Goal: Information Seeking & Learning: Learn about a topic

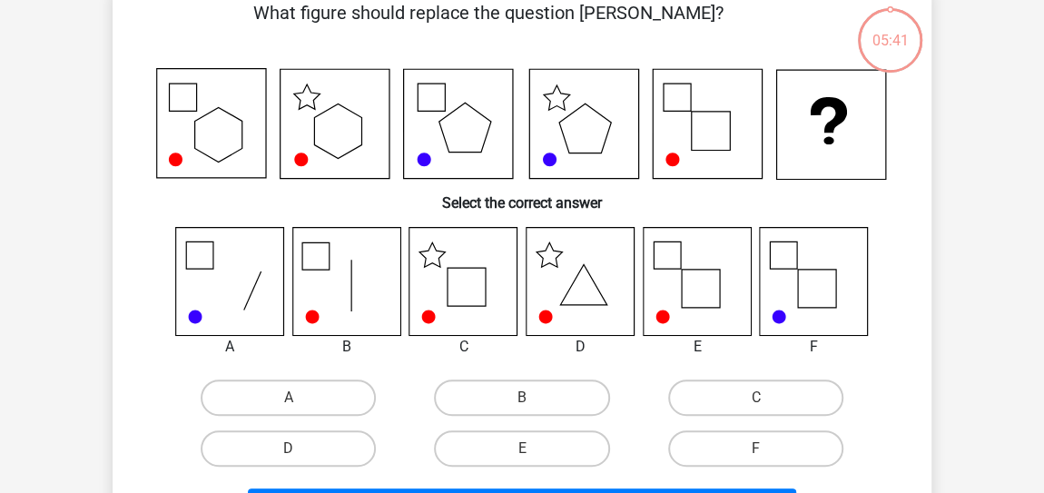
scroll to position [132, 0]
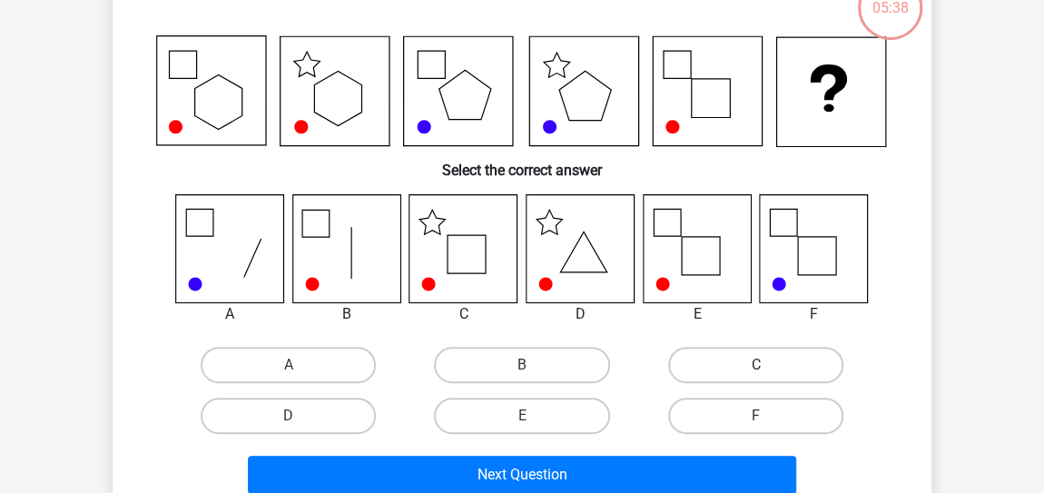
click at [754, 354] on label "C" at bounding box center [755, 365] width 175 height 36
click at [756, 365] on input "C" at bounding box center [762, 371] width 12 height 12
radio input "true"
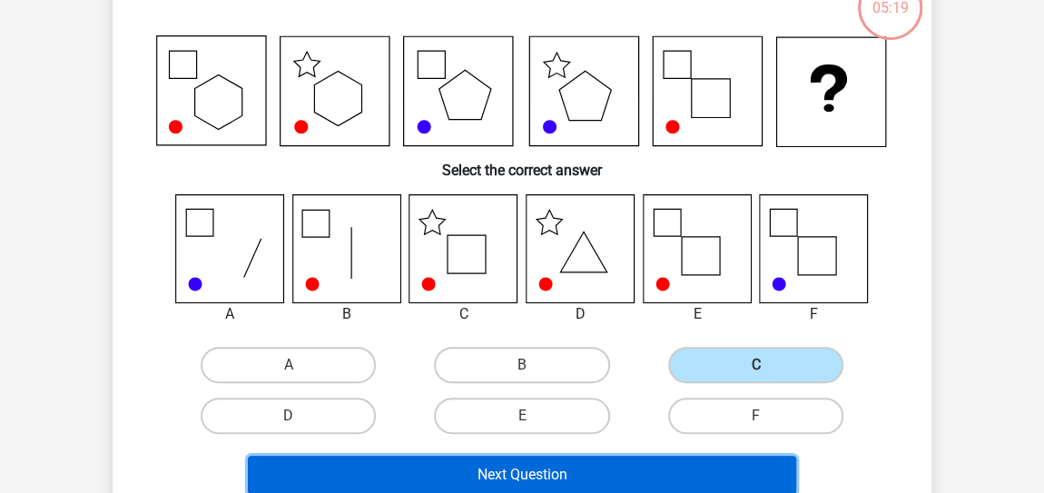
click at [553, 479] on button "Next Question" at bounding box center [522, 475] width 549 height 38
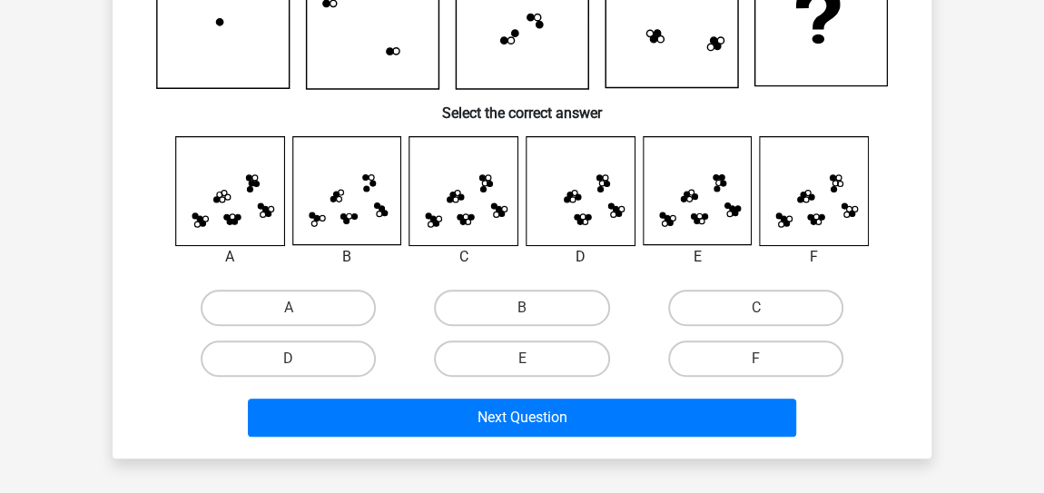
scroll to position [215, 0]
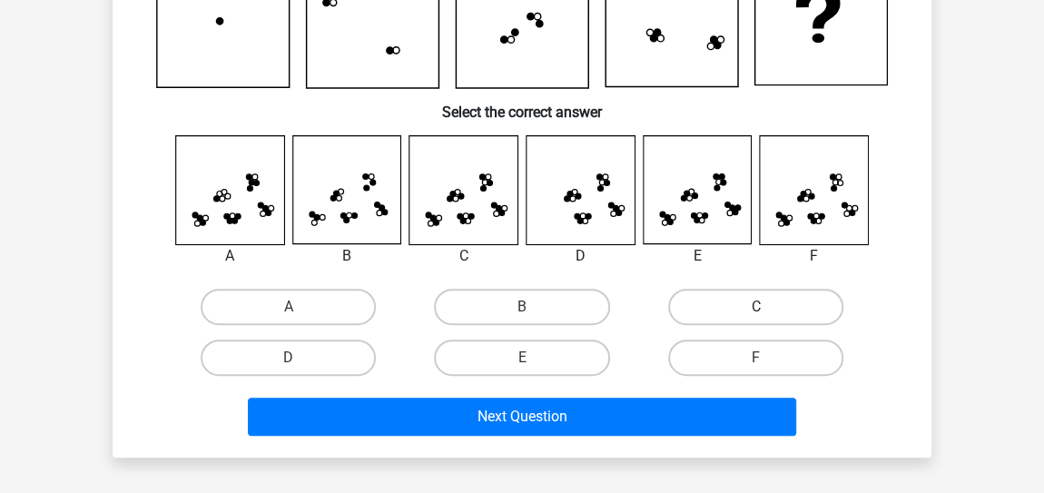
click at [730, 305] on label "C" at bounding box center [755, 307] width 175 height 36
click at [756, 307] on input "C" at bounding box center [762, 313] width 12 height 12
radio input "true"
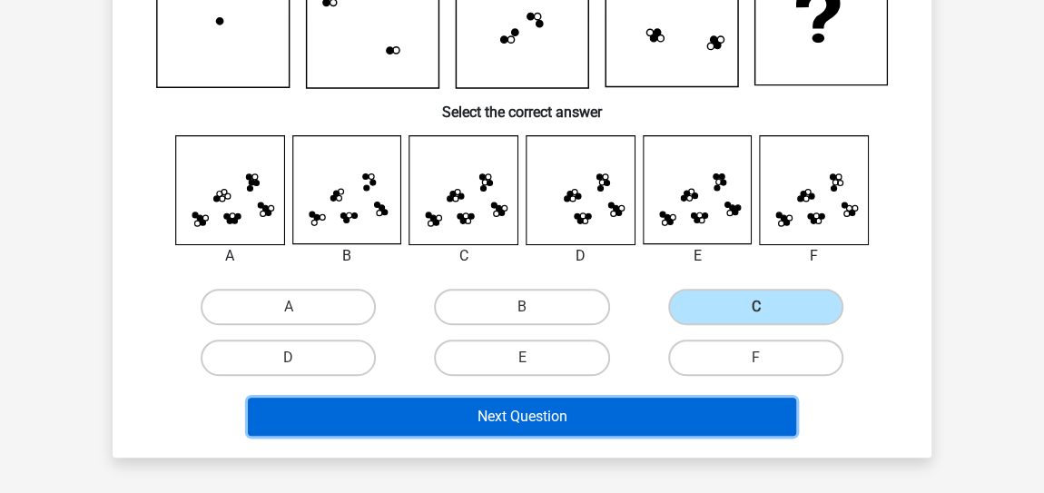
click at [541, 413] on button "Next Question" at bounding box center [522, 417] width 549 height 38
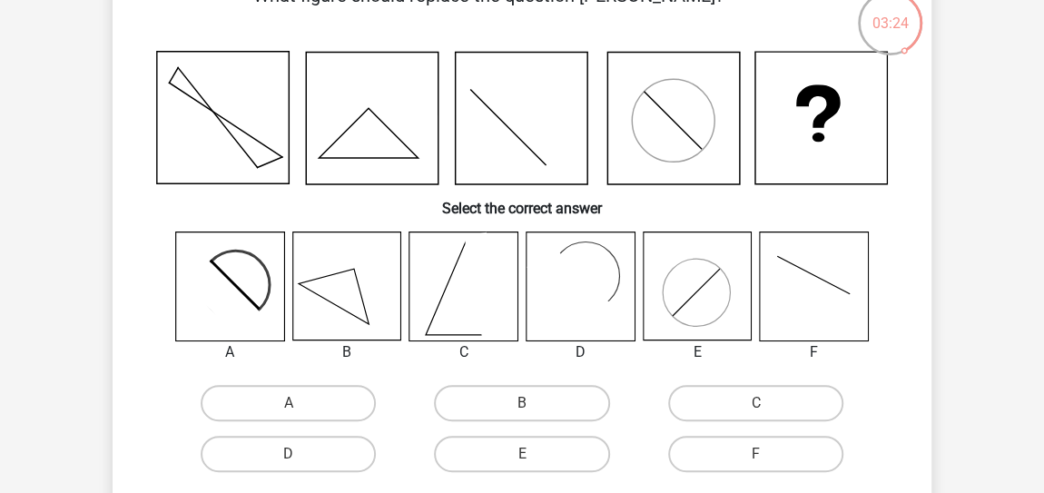
scroll to position [149, 0]
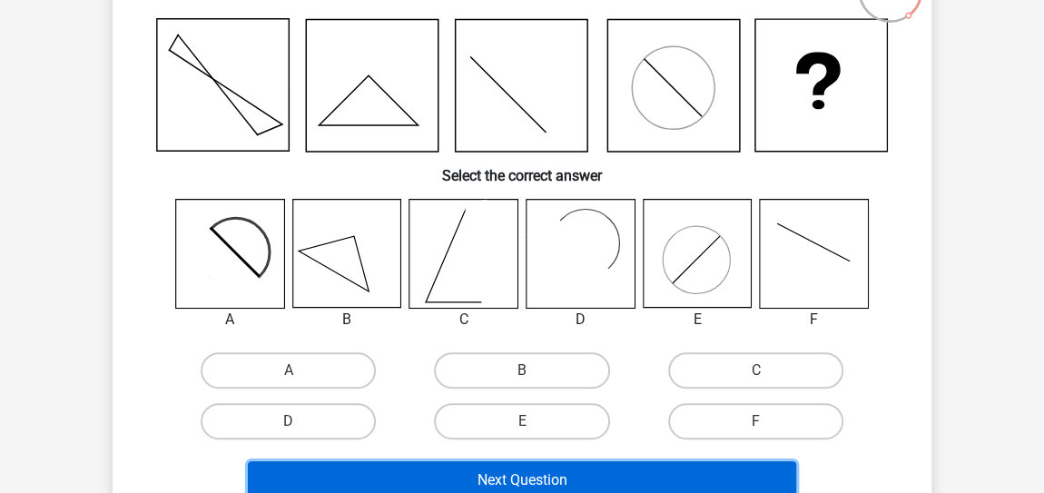
click at [580, 467] on button "Next Question" at bounding box center [522, 480] width 549 height 38
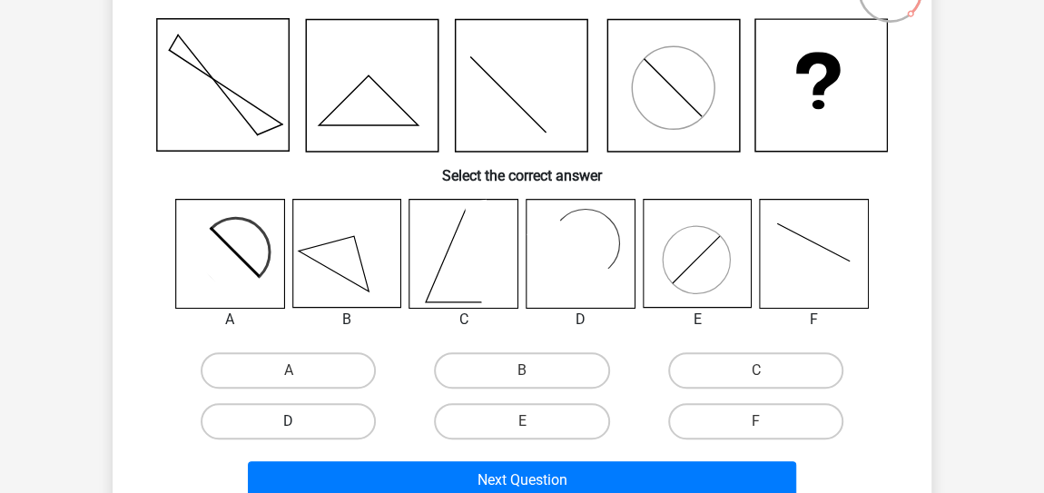
click at [323, 430] on label "D" at bounding box center [288, 421] width 175 height 36
click at [301, 430] on input "D" at bounding box center [295, 427] width 12 height 12
radio input "true"
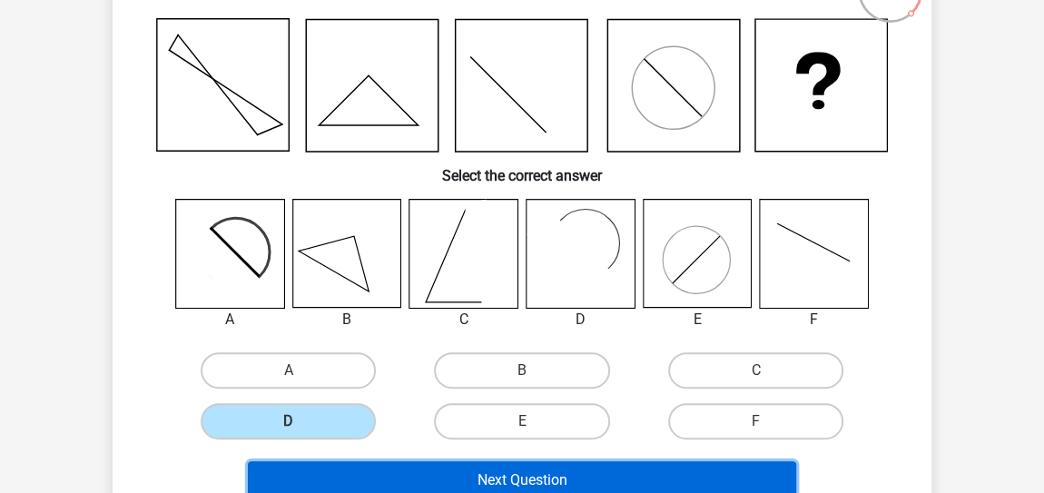
click at [512, 472] on button "Next Question" at bounding box center [522, 480] width 549 height 38
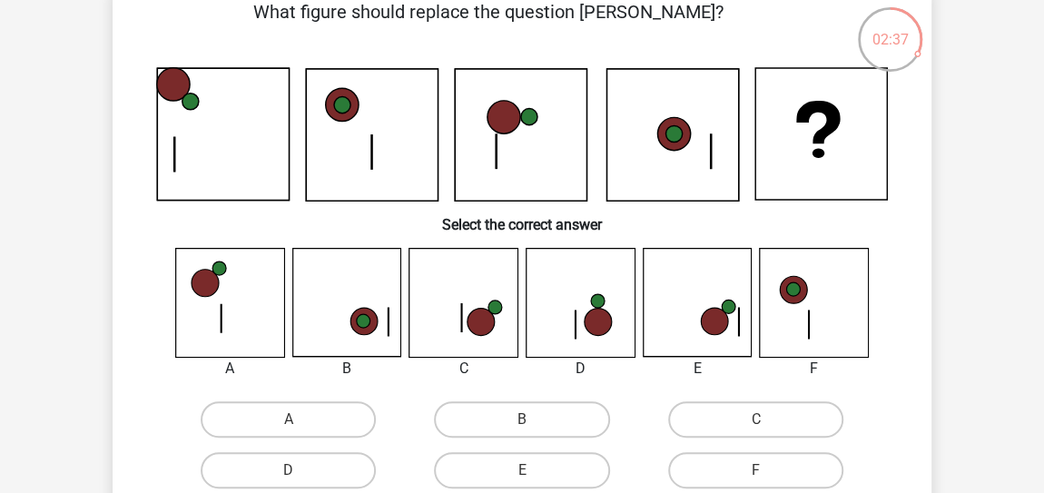
scroll to position [106, 0]
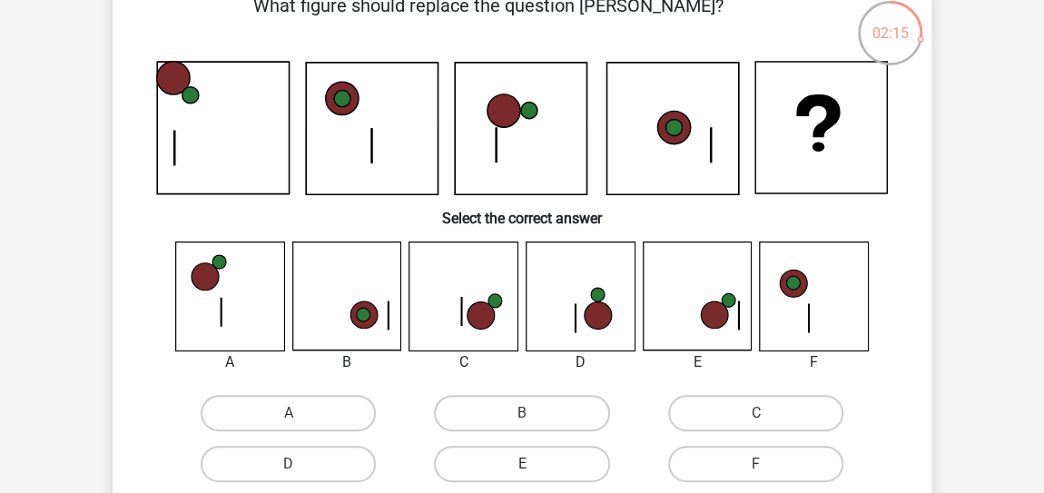
click at [539, 449] on label "E" at bounding box center [521, 464] width 175 height 36
click at [534, 464] on input "E" at bounding box center [528, 470] width 12 height 12
radio input "true"
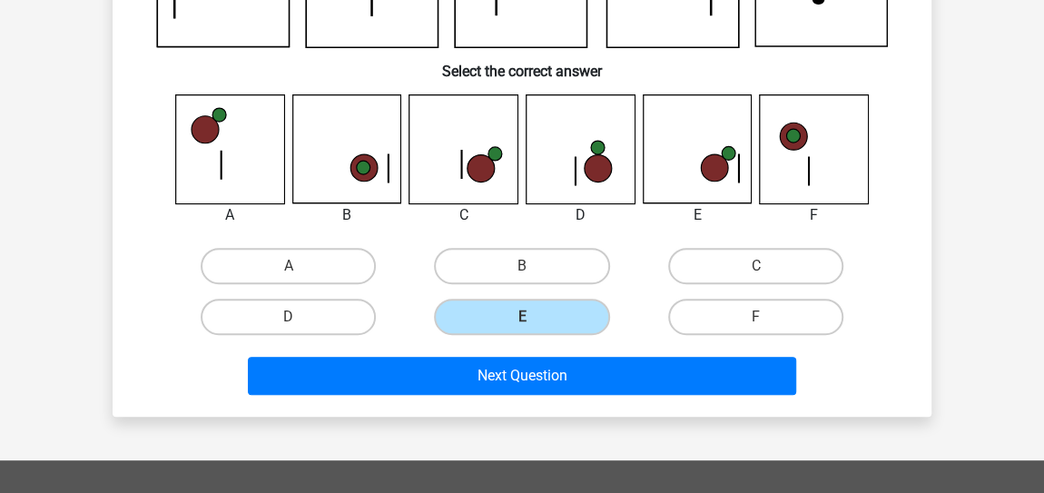
scroll to position [256, 0]
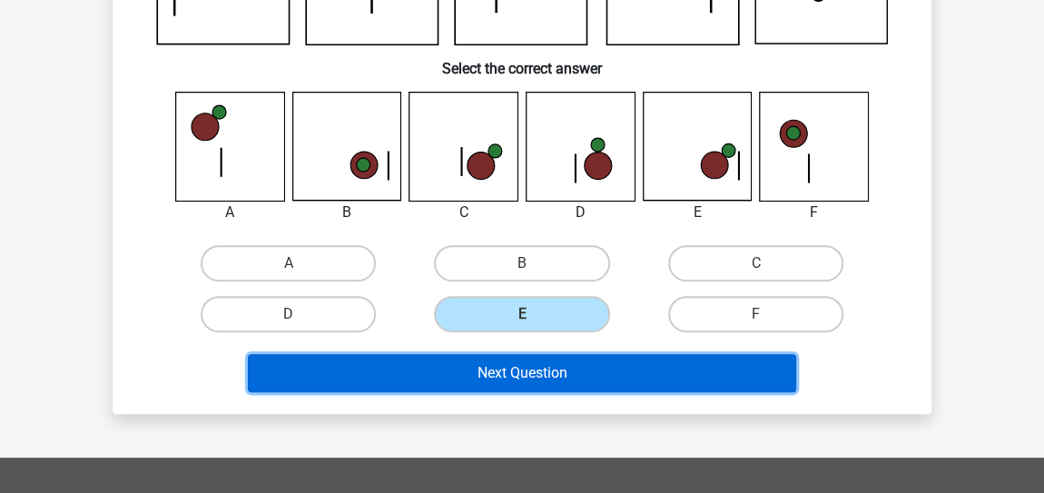
click at [665, 369] on button "Next Question" at bounding box center [522, 373] width 549 height 38
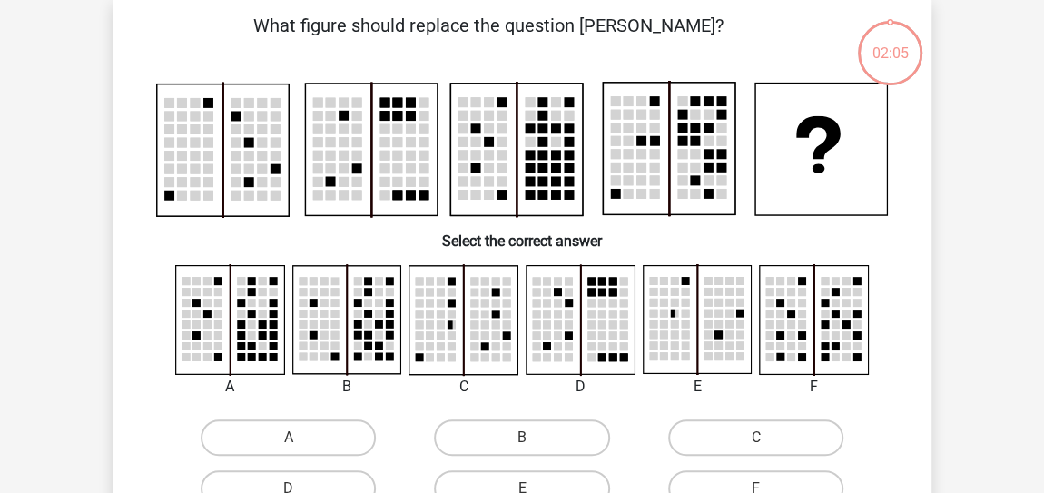
scroll to position [84, 0]
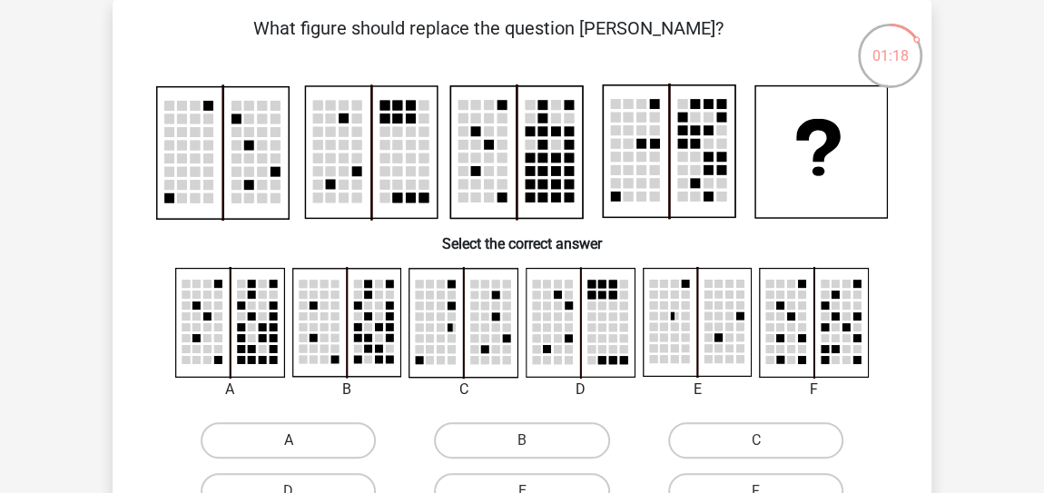
click at [286, 434] on label "A" at bounding box center [288, 440] width 175 height 36
click at [289, 440] on input "A" at bounding box center [295, 446] width 12 height 12
radio input "true"
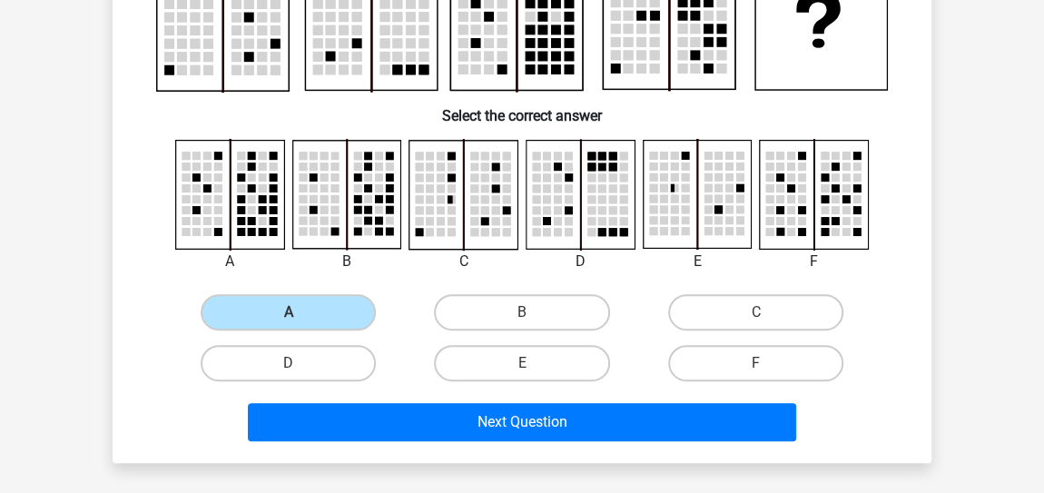
scroll to position [213, 0]
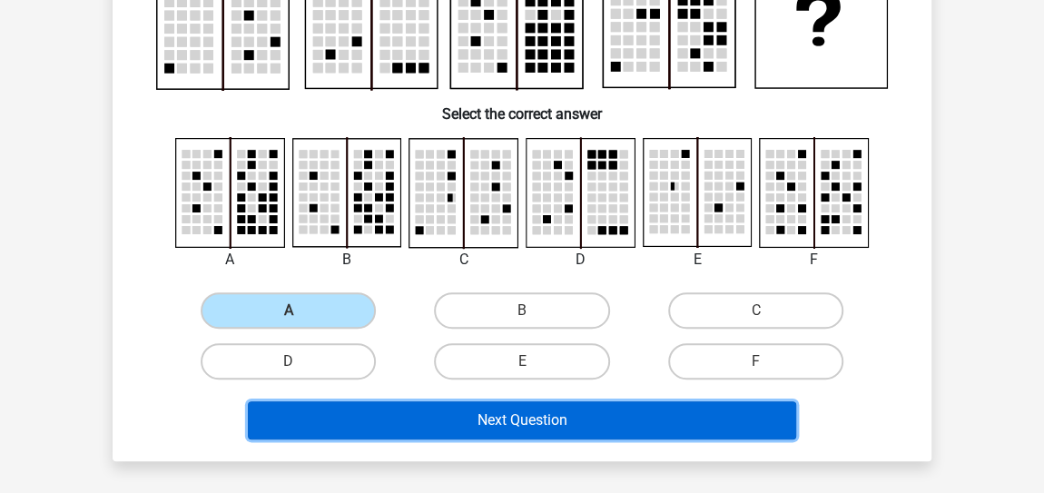
click at [657, 414] on button "Next Question" at bounding box center [522, 420] width 549 height 38
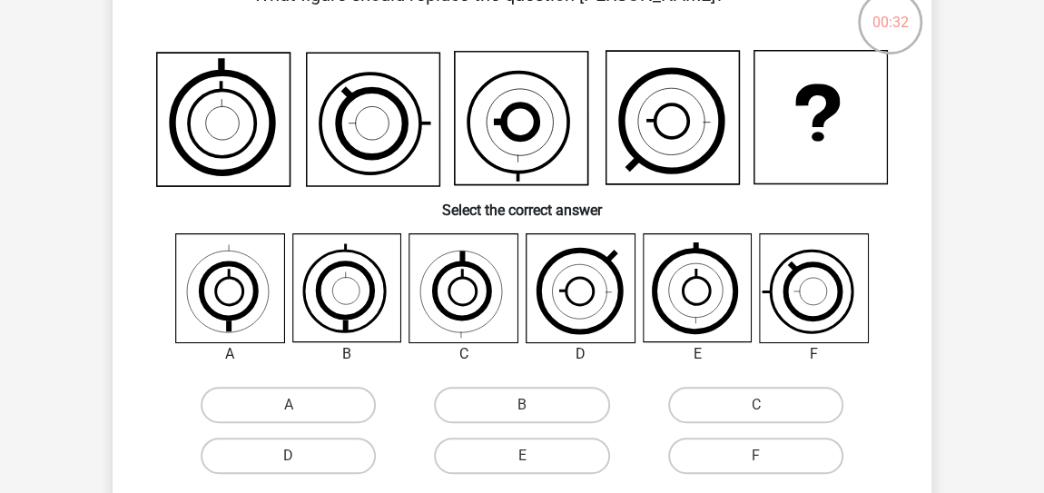
scroll to position [131, 0]
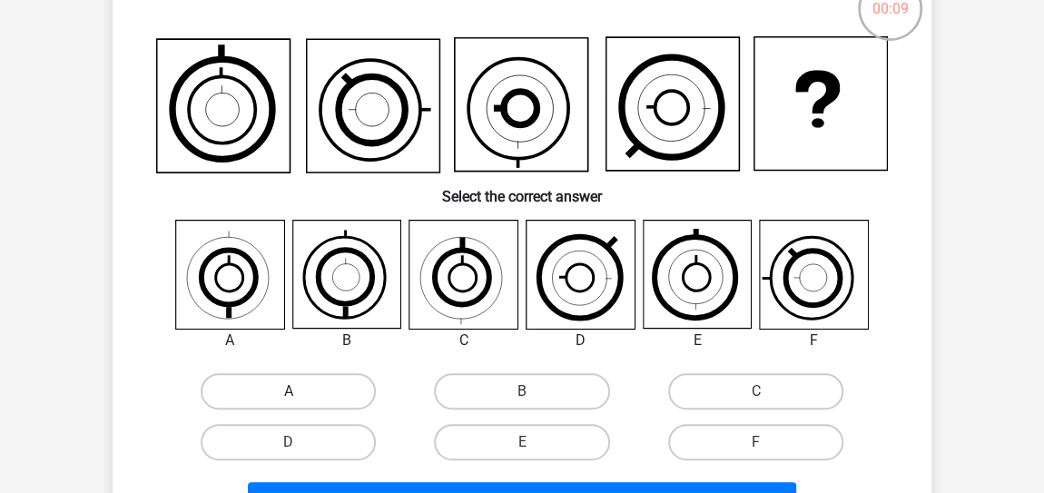
click at [325, 390] on label "A" at bounding box center [288, 391] width 175 height 36
click at [301, 391] on input "A" at bounding box center [295, 397] width 12 height 12
radio input "true"
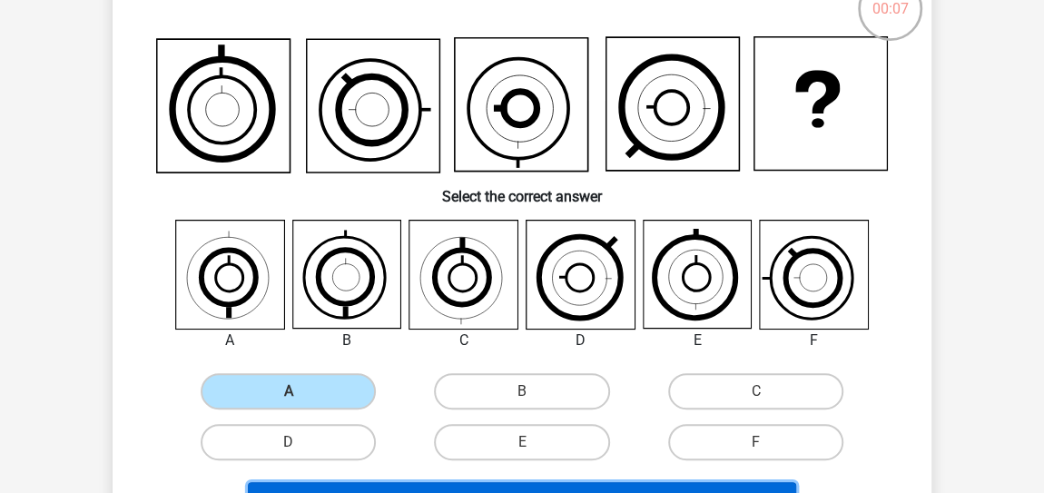
click at [469, 489] on button "Next Question" at bounding box center [522, 501] width 549 height 38
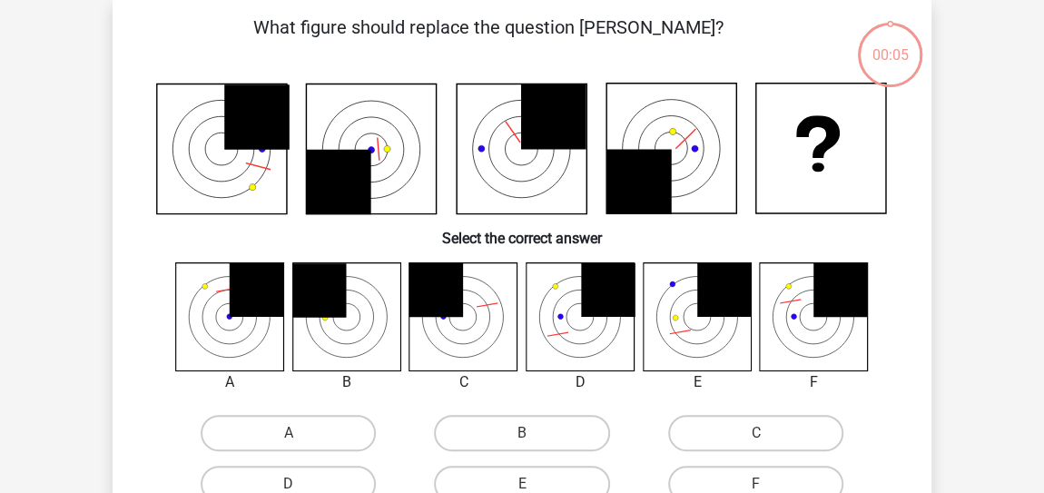
scroll to position [84, 0]
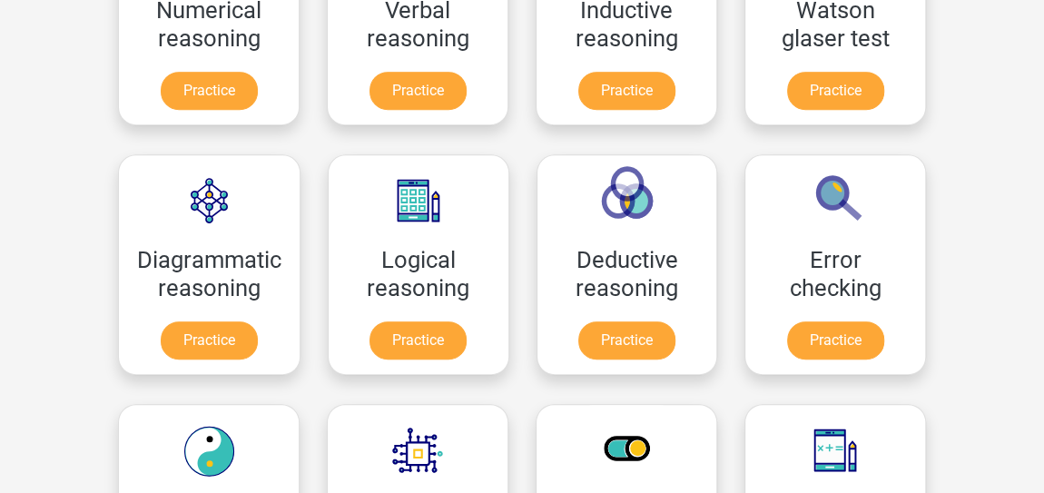
scroll to position [431, 0]
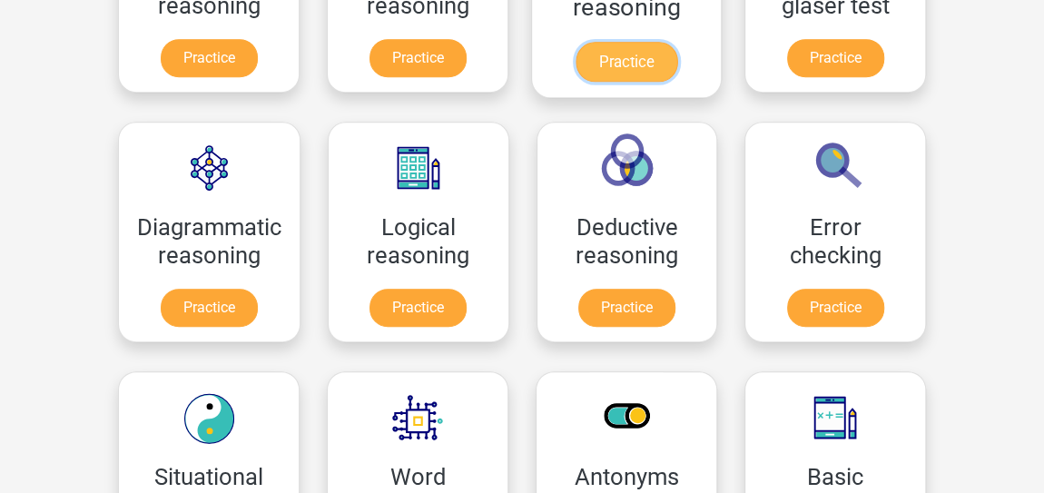
click at [622, 53] on link "Practice" at bounding box center [627, 62] width 102 height 40
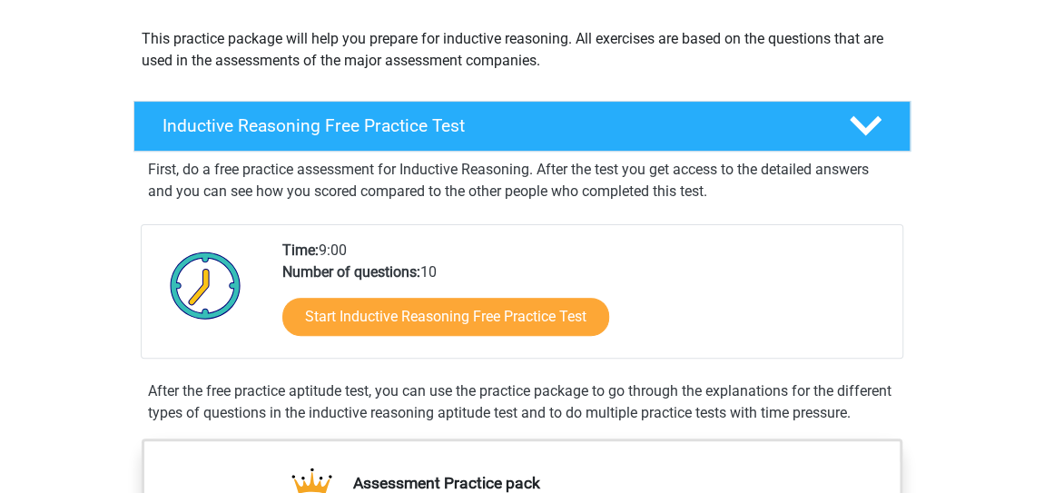
scroll to position [198, 0]
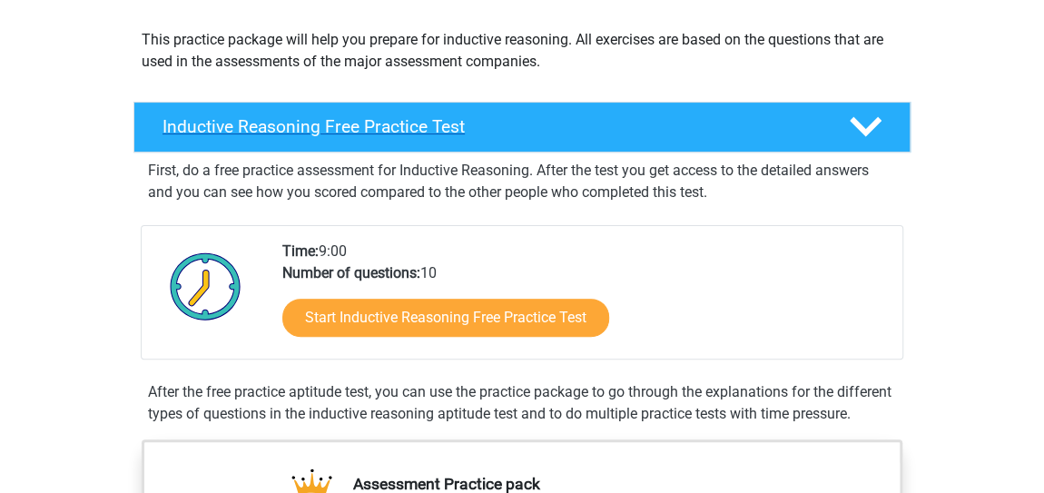
click at [870, 119] on icon at bounding box center [866, 127] width 32 height 32
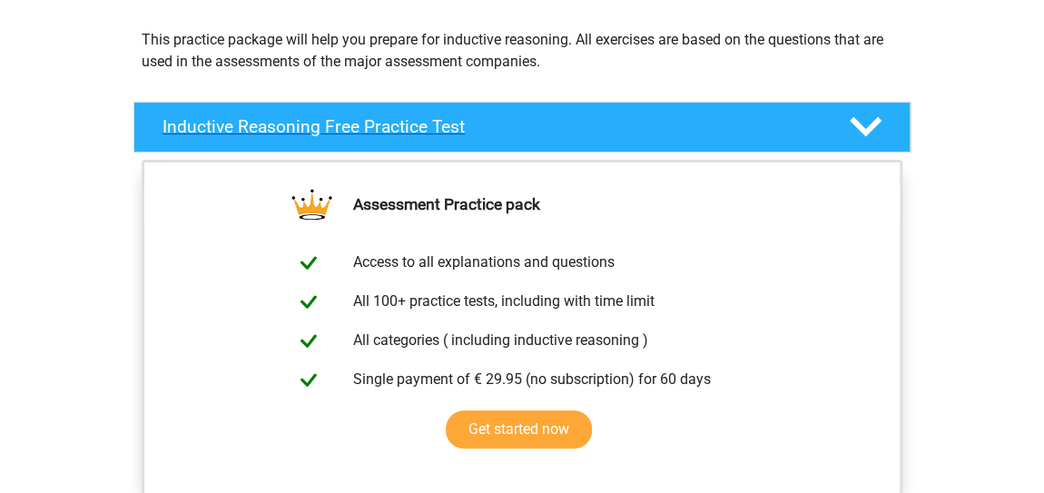
click at [870, 119] on icon at bounding box center [866, 127] width 32 height 32
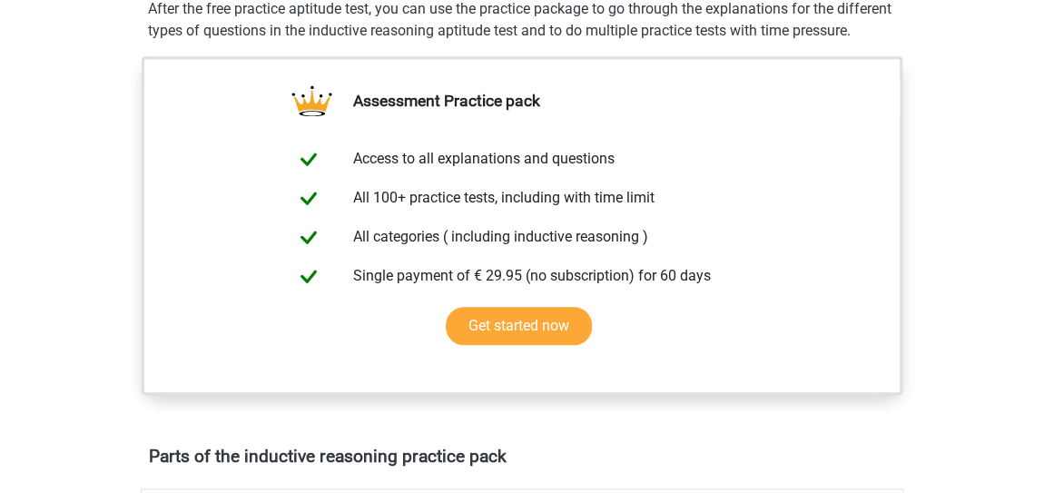
scroll to position [495, 0]
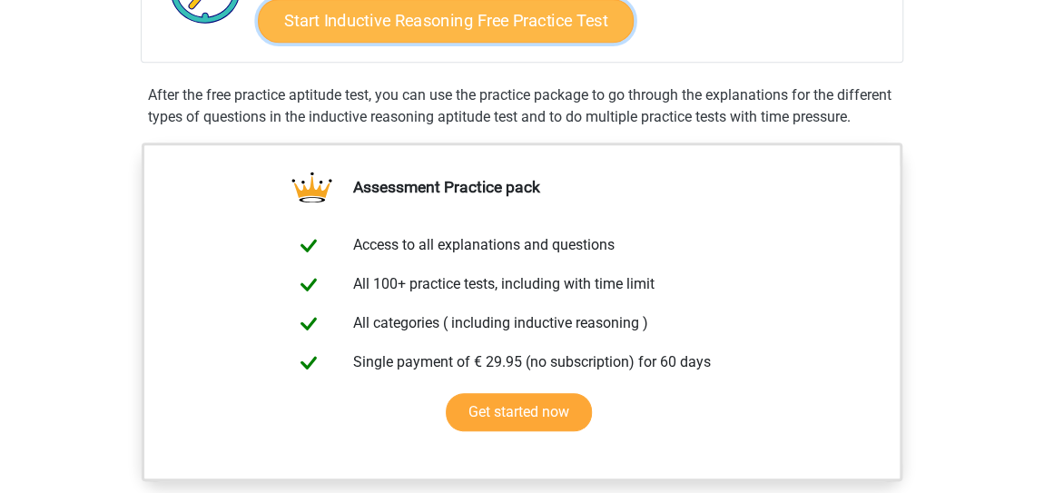
click at [439, 10] on link "Start Inductive Reasoning Free Practice Test" at bounding box center [446, 20] width 376 height 44
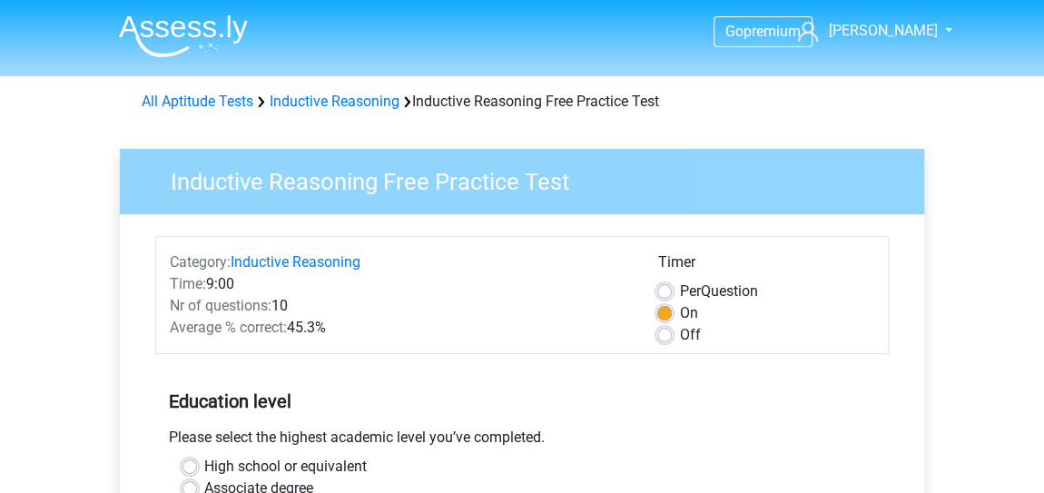
click at [679, 335] on label "Off" at bounding box center [689, 335] width 21 height 22
click at [665, 335] on input "Off" at bounding box center [664, 333] width 15 height 18
radio input "true"
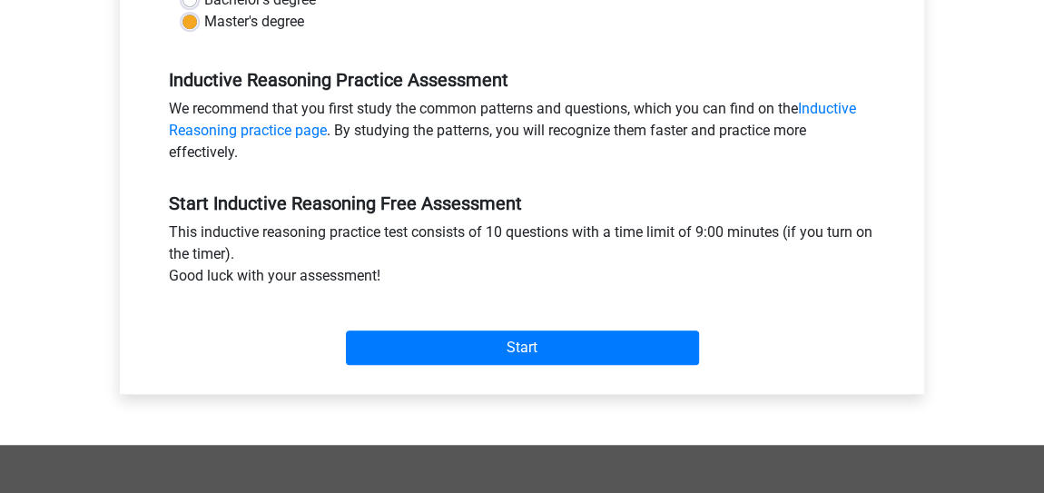
scroll to position [561, 0]
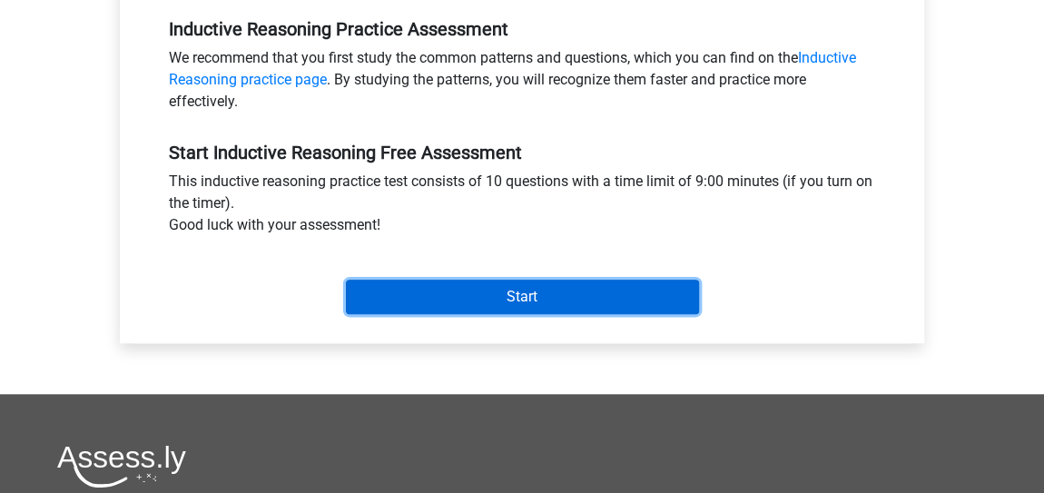
click at [503, 292] on input "Start" at bounding box center [522, 297] width 353 height 35
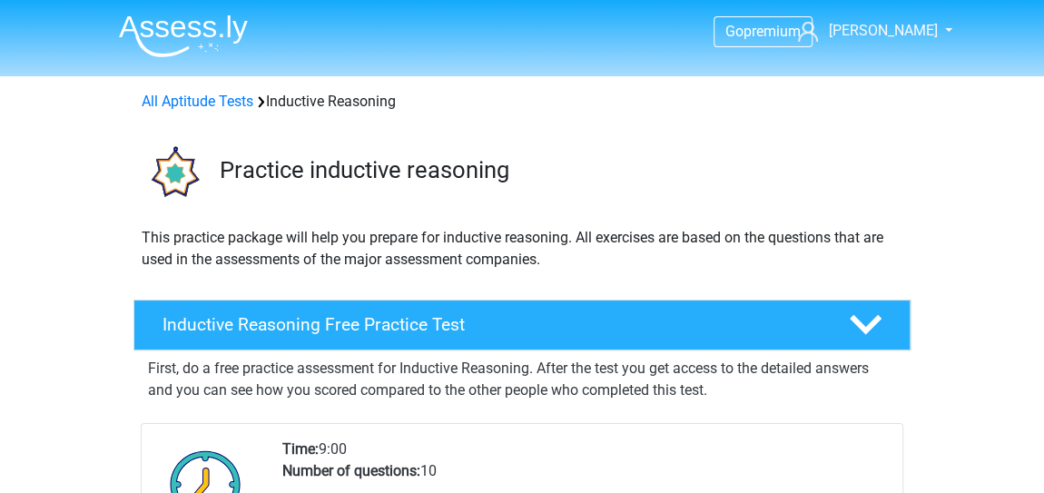
scroll to position [431, 0]
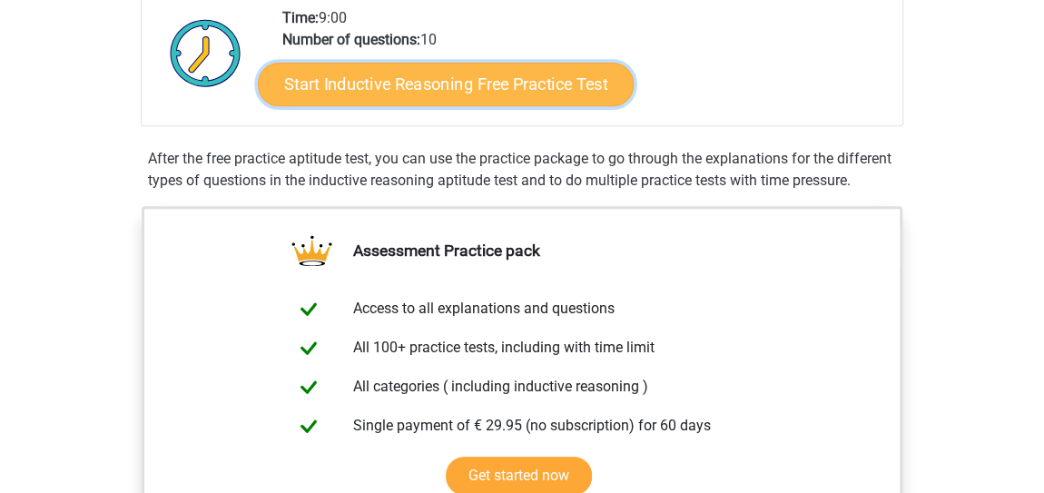
click at [426, 86] on link "Start Inductive Reasoning Free Practice Test" at bounding box center [446, 84] width 376 height 44
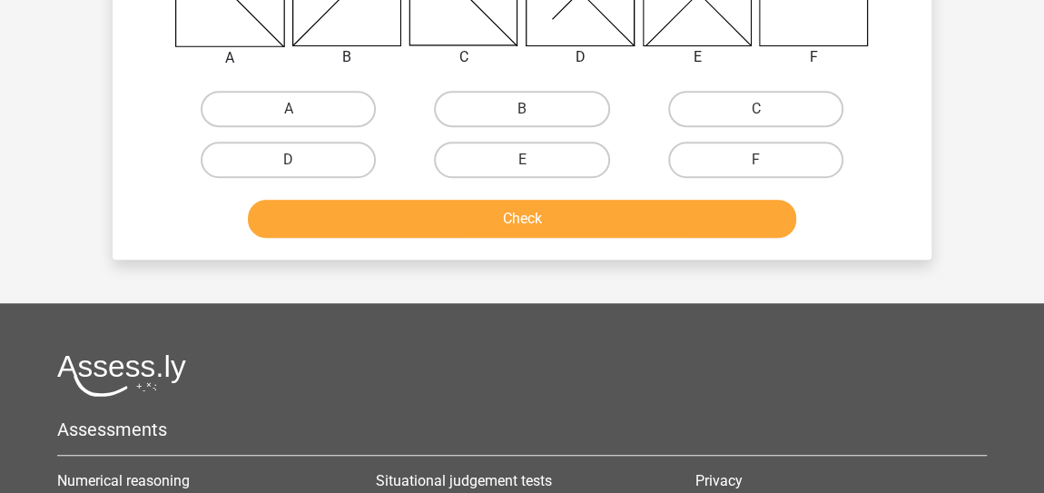
scroll to position [431, 0]
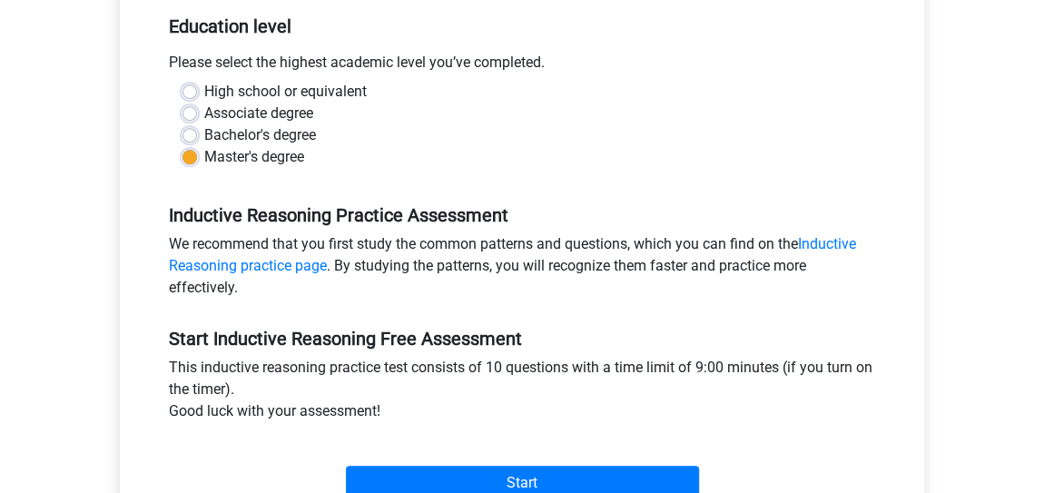
scroll to position [431, 0]
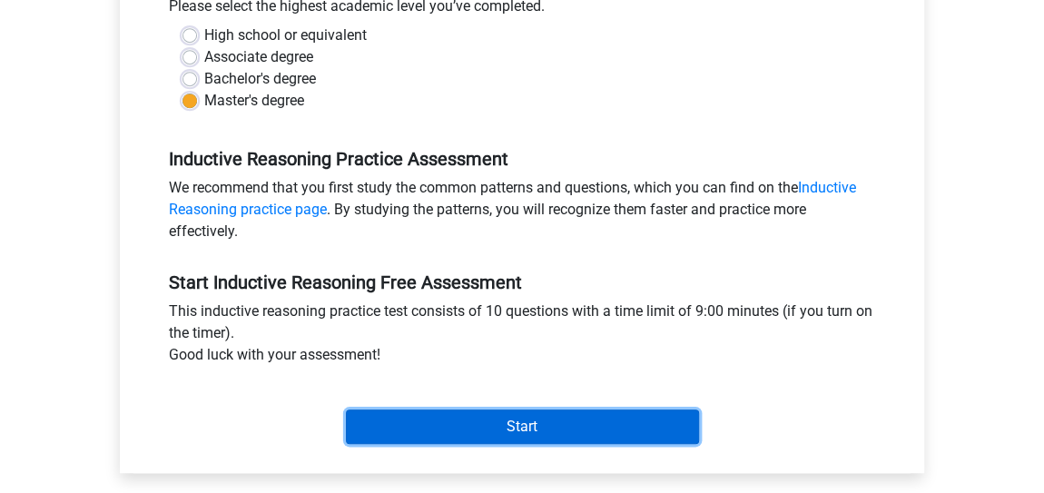
click at [546, 424] on input "Start" at bounding box center [522, 427] width 353 height 35
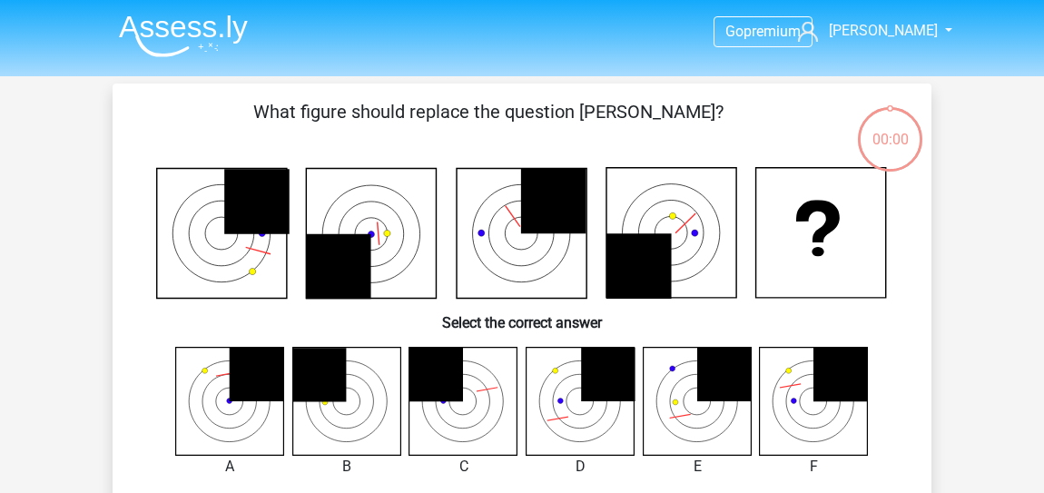
scroll to position [84, 0]
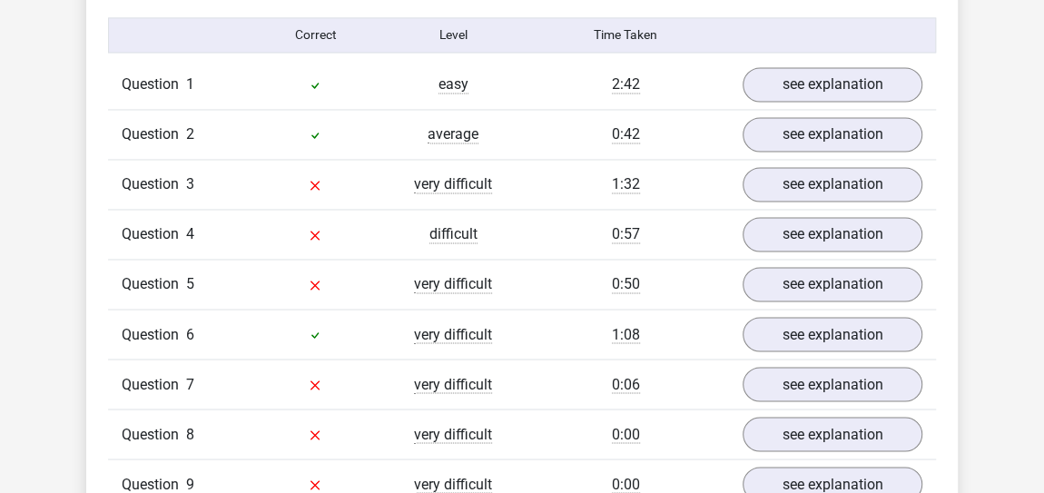
scroll to position [1426, 0]
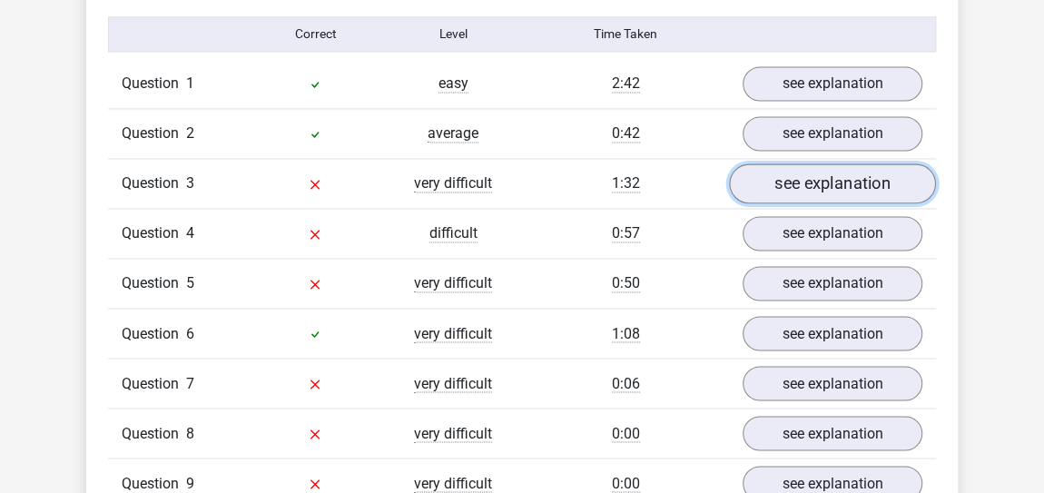
click at [797, 183] on link "see explanation" at bounding box center [832, 183] width 207 height 40
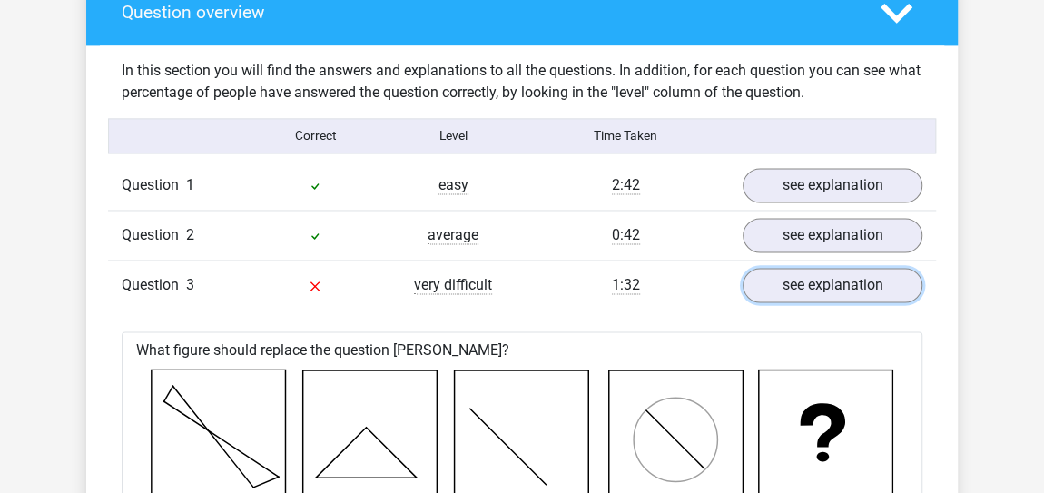
scroll to position [1393, 0]
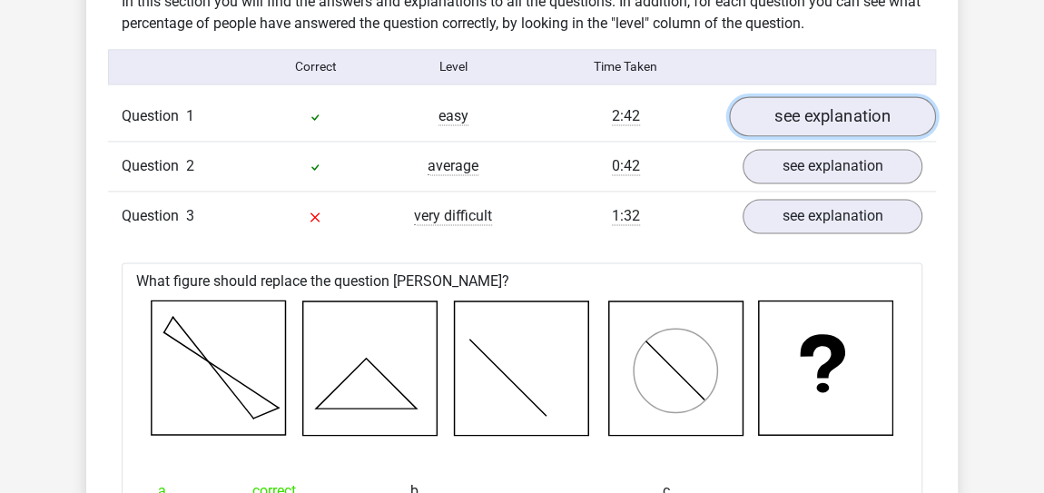
click at [805, 112] on link "see explanation" at bounding box center [832, 116] width 207 height 40
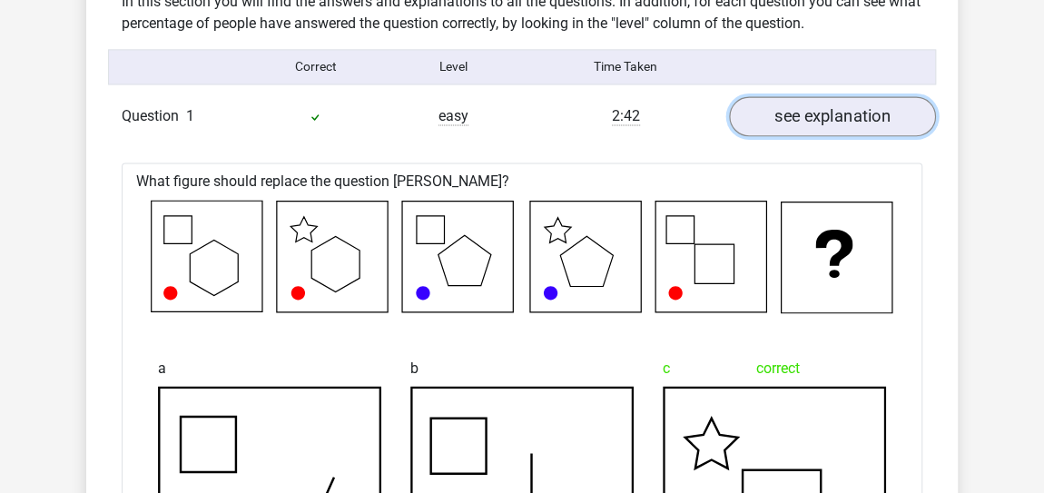
click at [805, 109] on link "see explanation" at bounding box center [832, 116] width 207 height 40
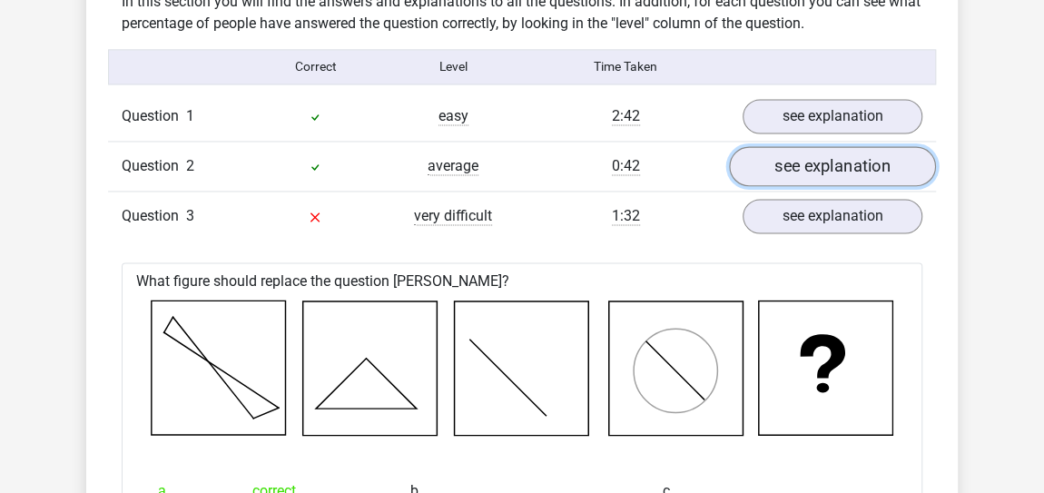
click at [817, 163] on link "see explanation" at bounding box center [832, 166] width 207 height 40
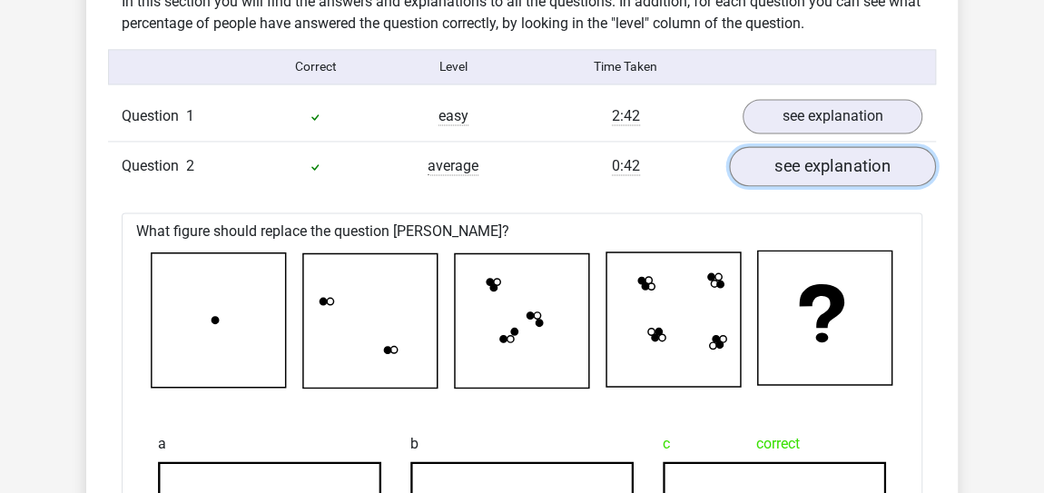
click at [817, 163] on link "see explanation" at bounding box center [832, 166] width 207 height 40
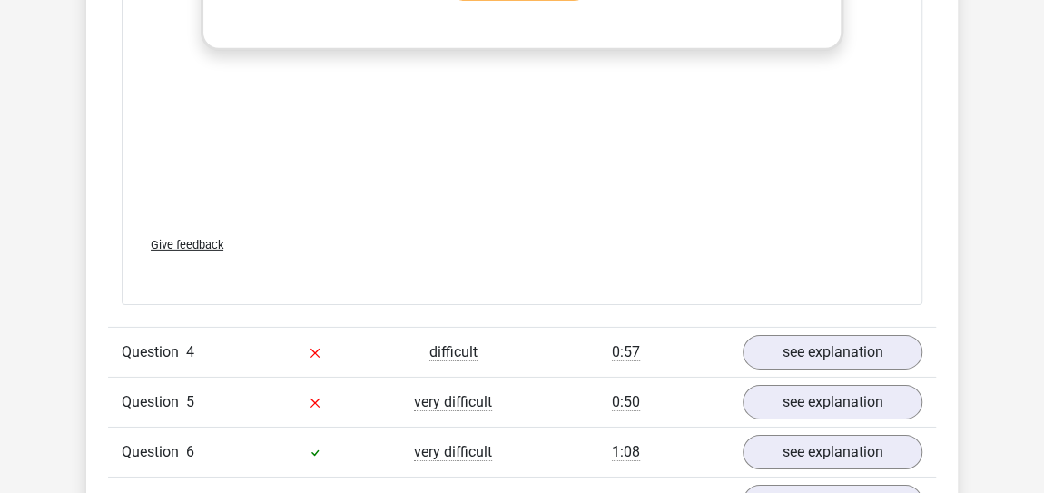
scroll to position [3011, 0]
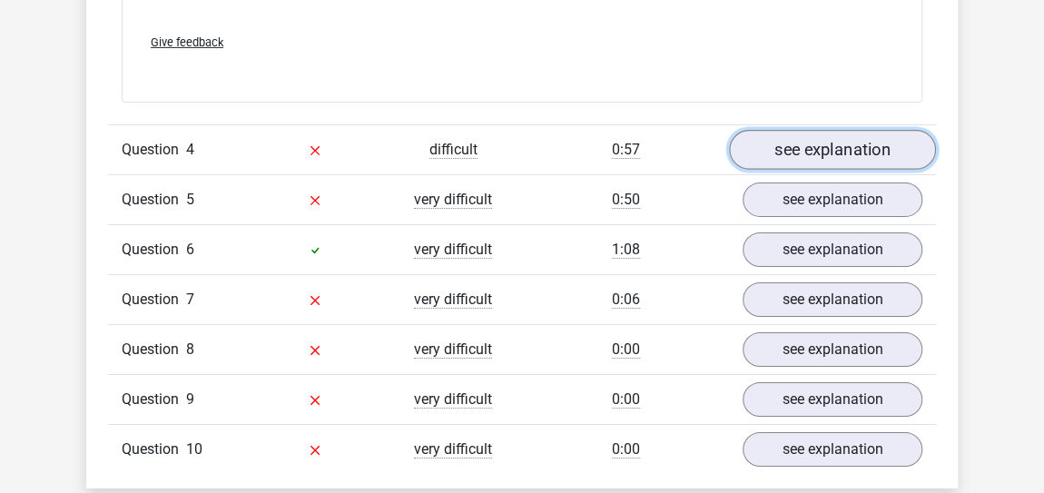
click at [772, 136] on link "see explanation" at bounding box center [832, 150] width 207 height 40
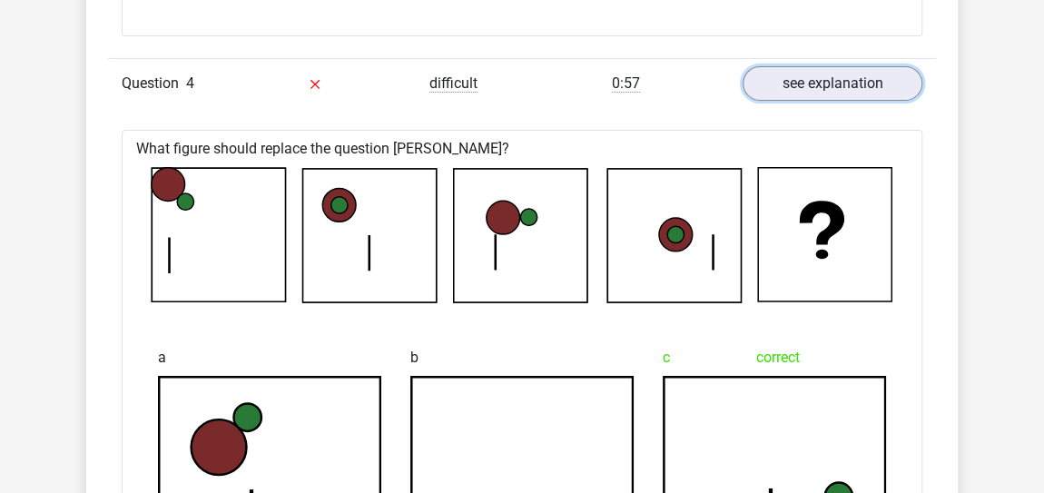
scroll to position [3077, 0]
click at [784, 85] on link "see explanation" at bounding box center [832, 84] width 207 height 40
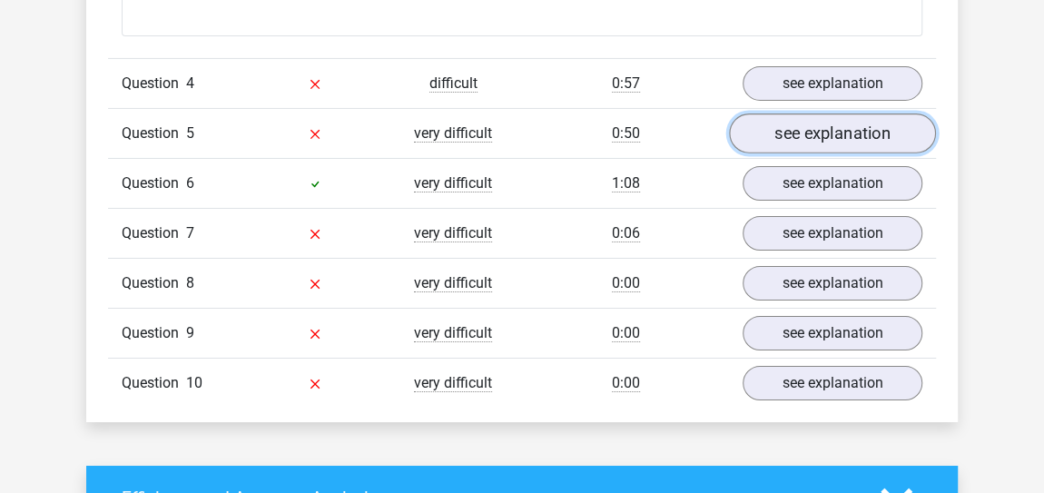
click at [803, 130] on link "see explanation" at bounding box center [832, 134] width 207 height 40
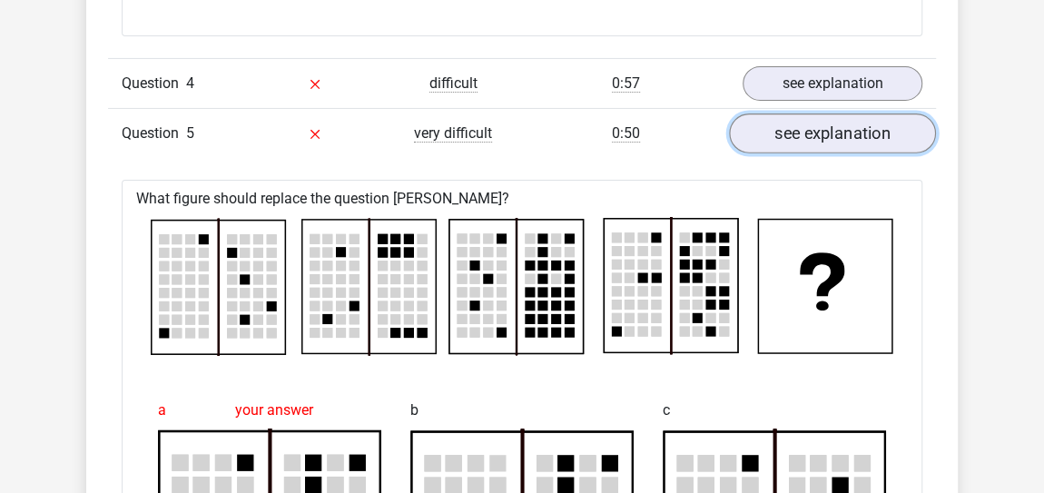
click at [808, 129] on link "see explanation" at bounding box center [832, 134] width 207 height 40
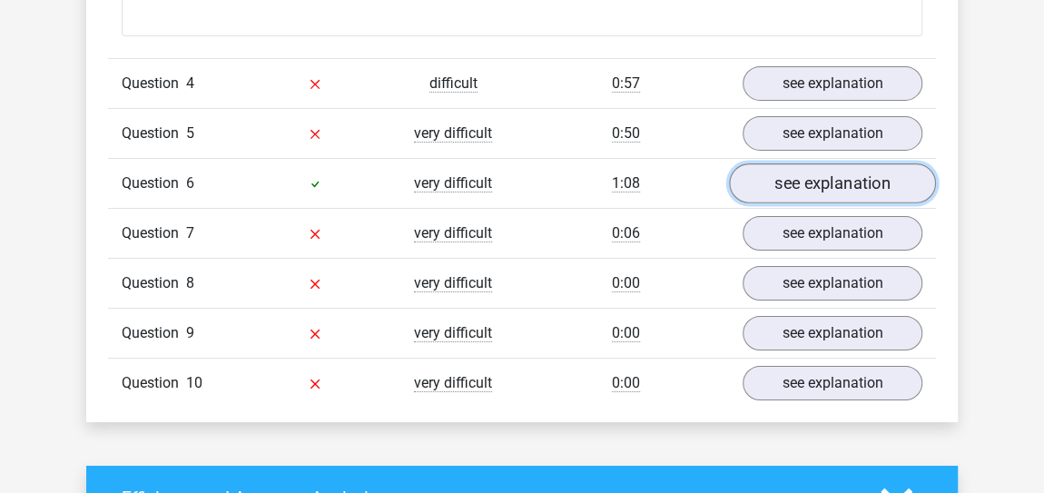
click at [817, 171] on link "see explanation" at bounding box center [832, 183] width 207 height 40
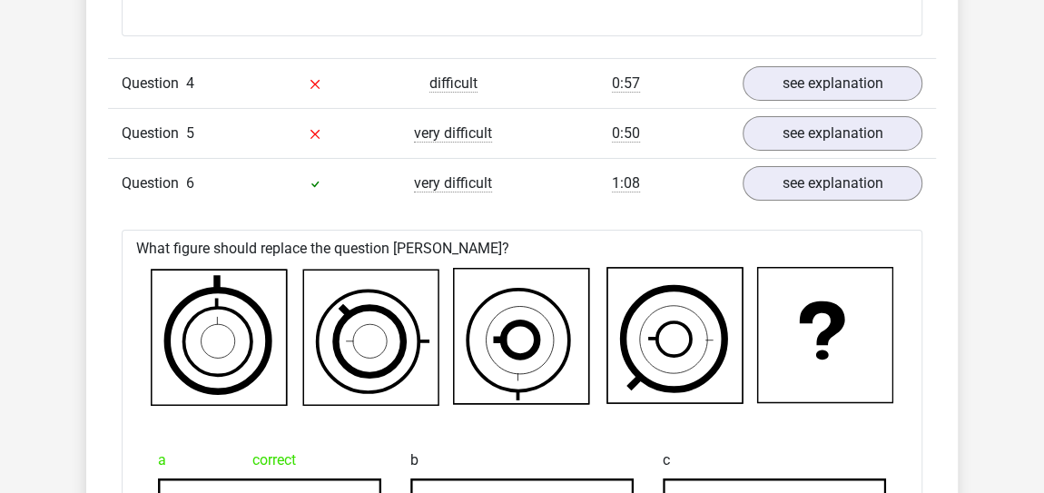
click at [0, 385] on div "Go premium Rupam rupamsenguptamech12@gmail.com" at bounding box center [522, 348] width 1044 height 6850
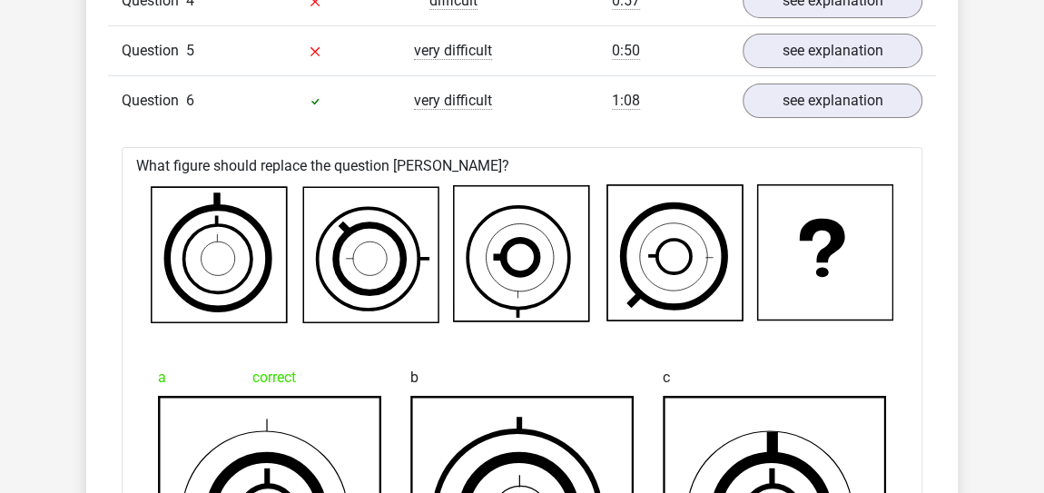
scroll to position [3143, 0]
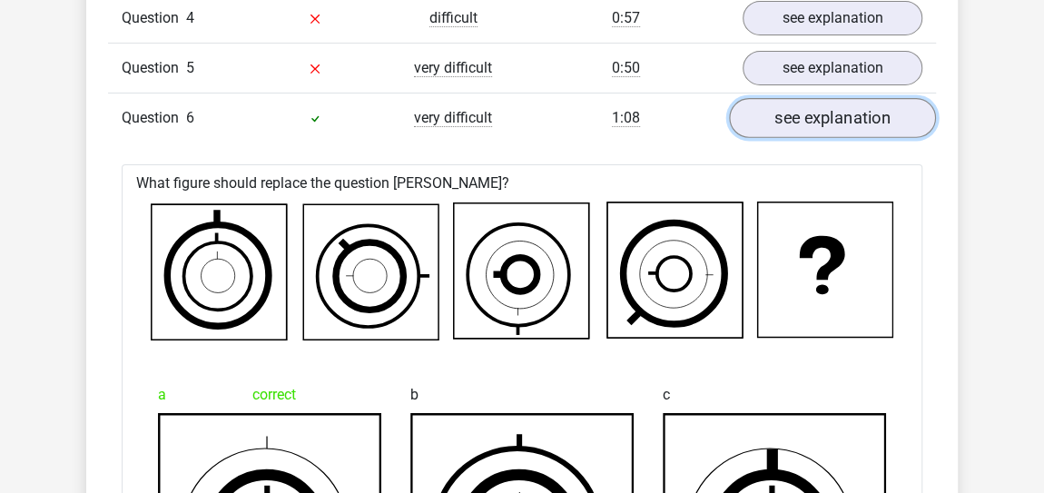
click at [781, 105] on link "see explanation" at bounding box center [832, 118] width 207 height 40
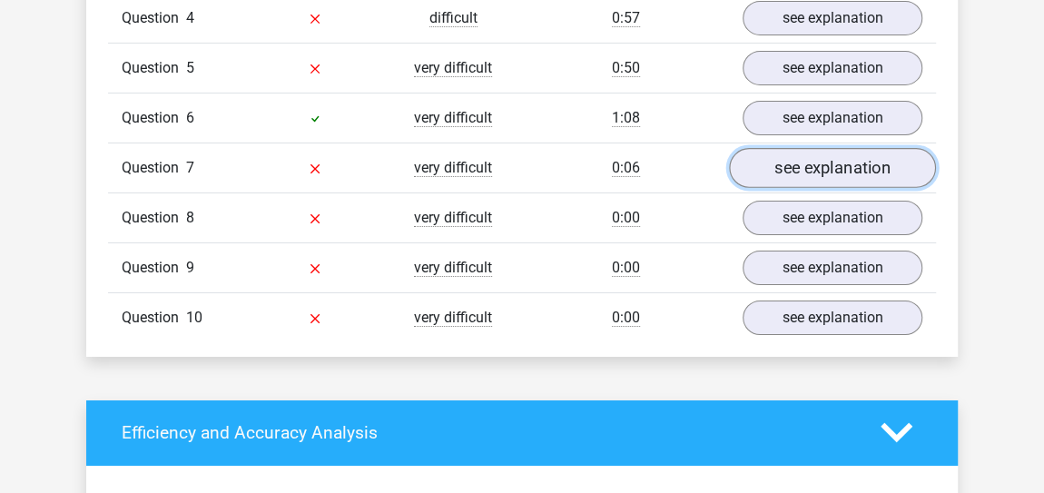
click at [798, 153] on link "see explanation" at bounding box center [832, 168] width 207 height 40
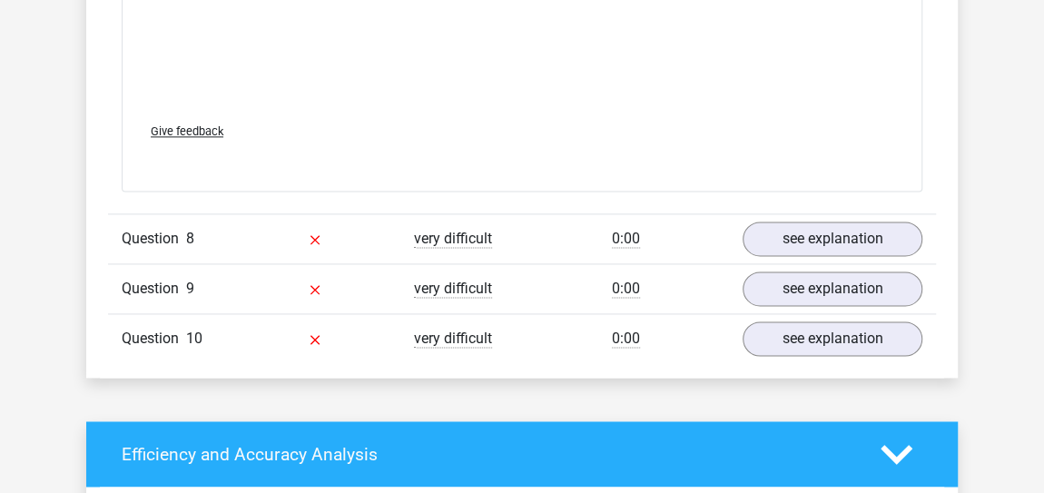
scroll to position [4695, 0]
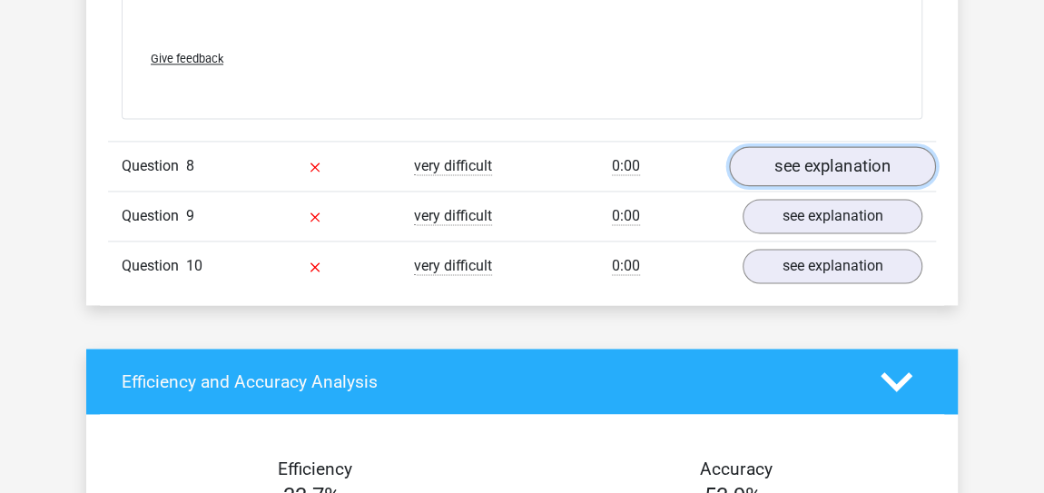
click at [792, 149] on link "see explanation" at bounding box center [832, 167] width 207 height 40
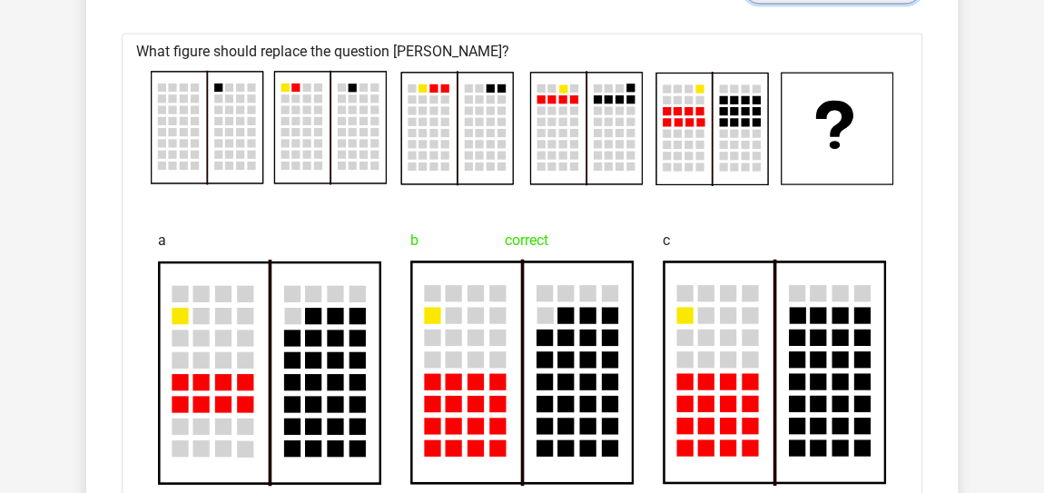
scroll to position [4761, 0]
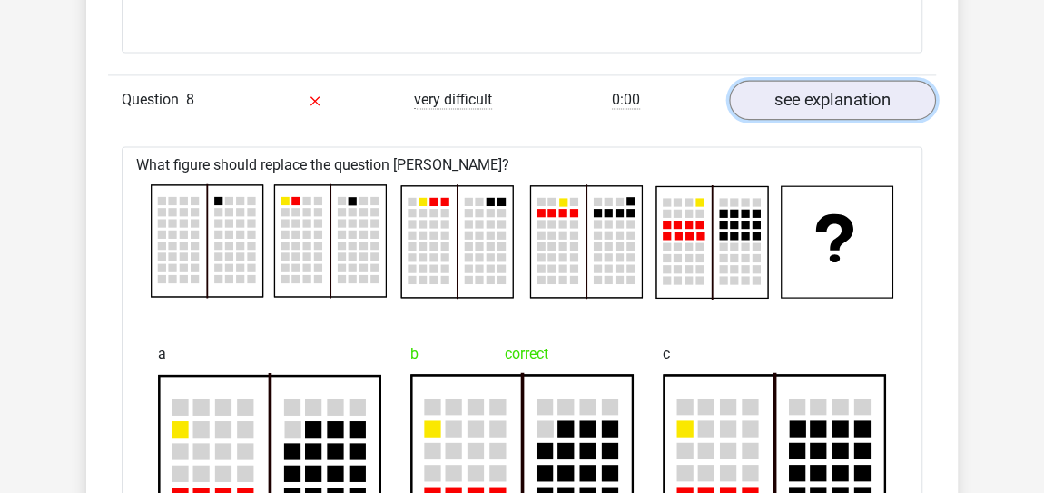
click at [818, 86] on link "see explanation" at bounding box center [832, 101] width 207 height 40
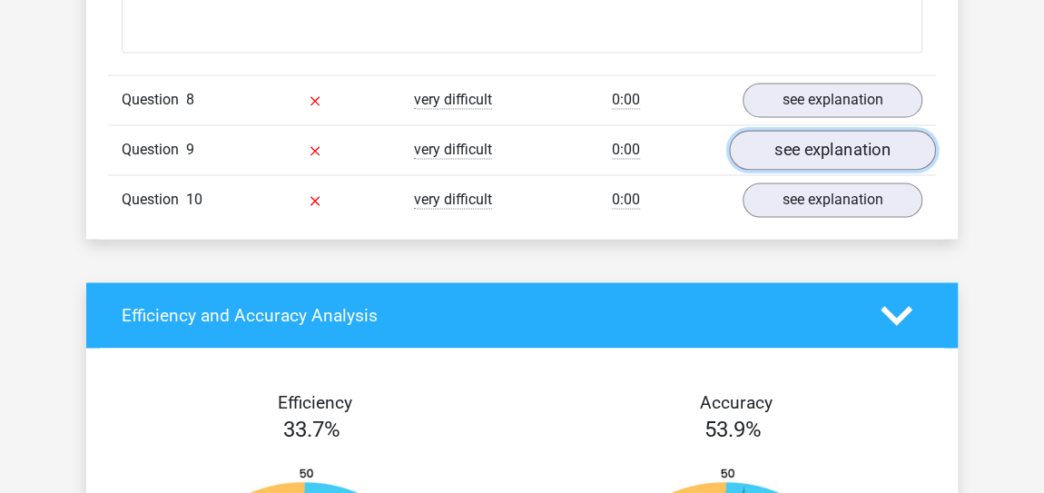
click at [821, 140] on link "see explanation" at bounding box center [832, 151] width 207 height 40
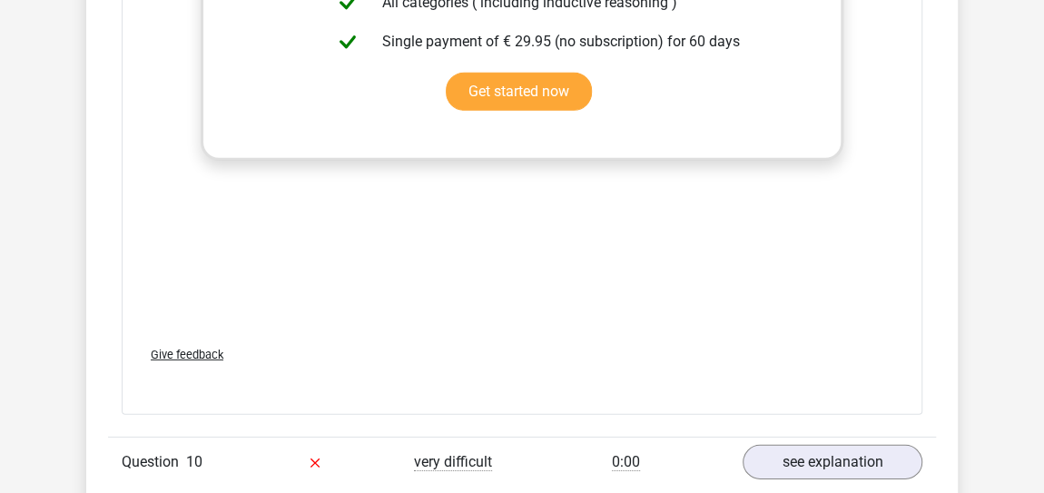
scroll to position [6214, 0]
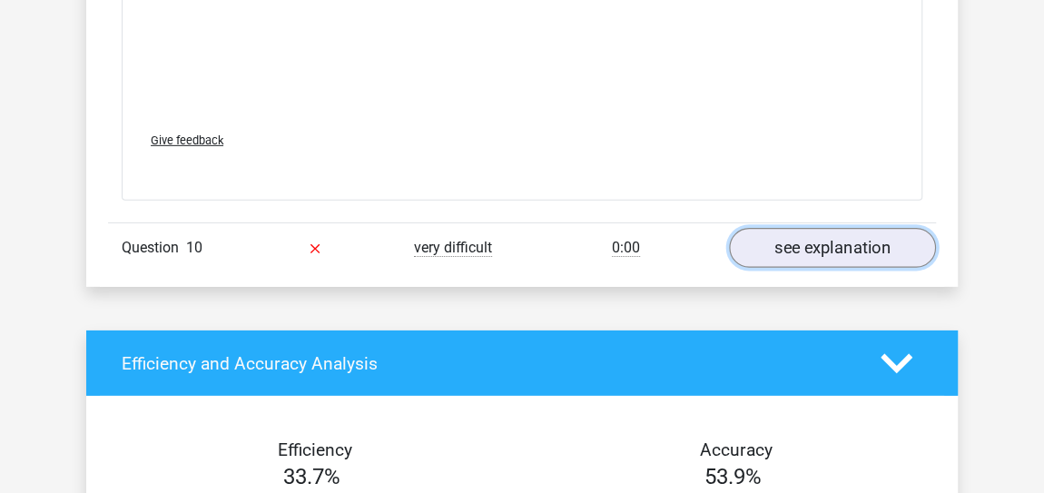
click at [790, 230] on link "see explanation" at bounding box center [832, 248] width 207 height 40
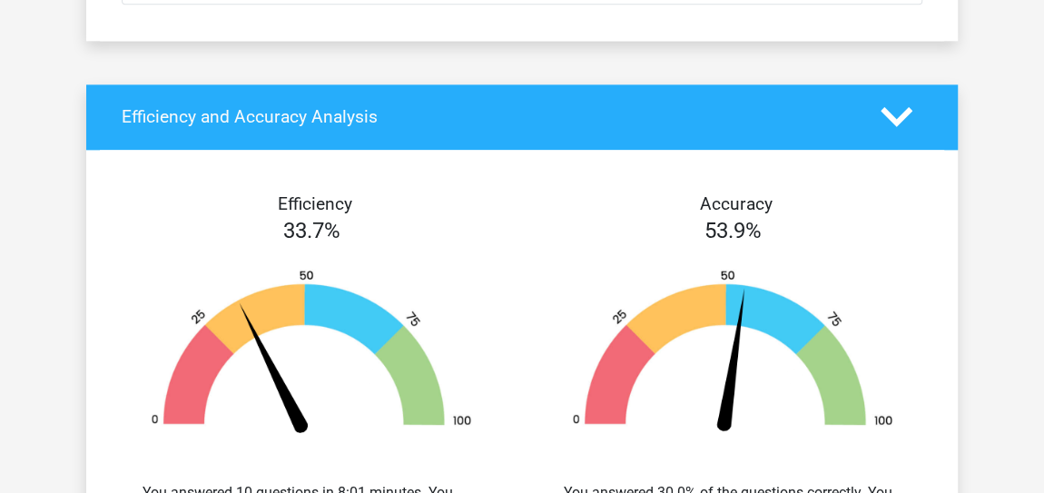
scroll to position [0, 0]
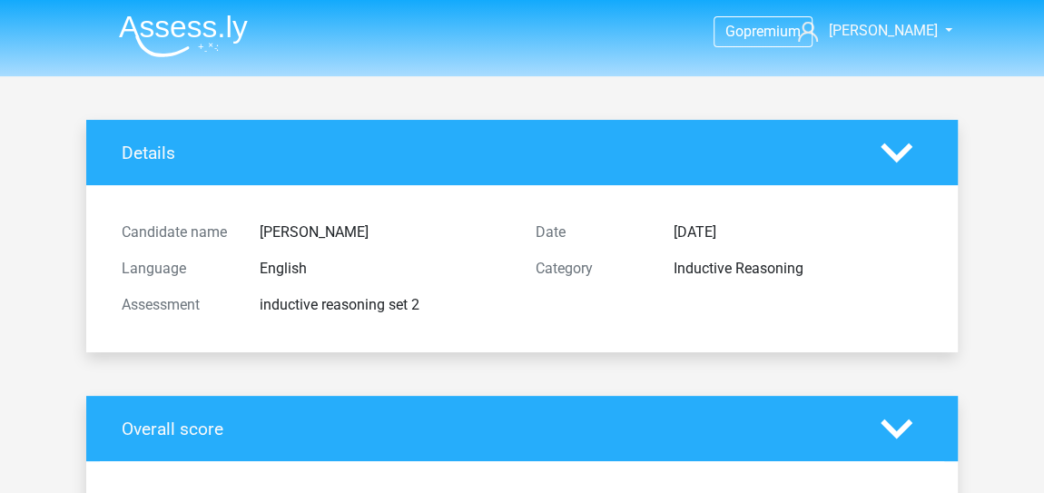
click at [898, 158] on polygon at bounding box center [897, 153] width 32 height 20
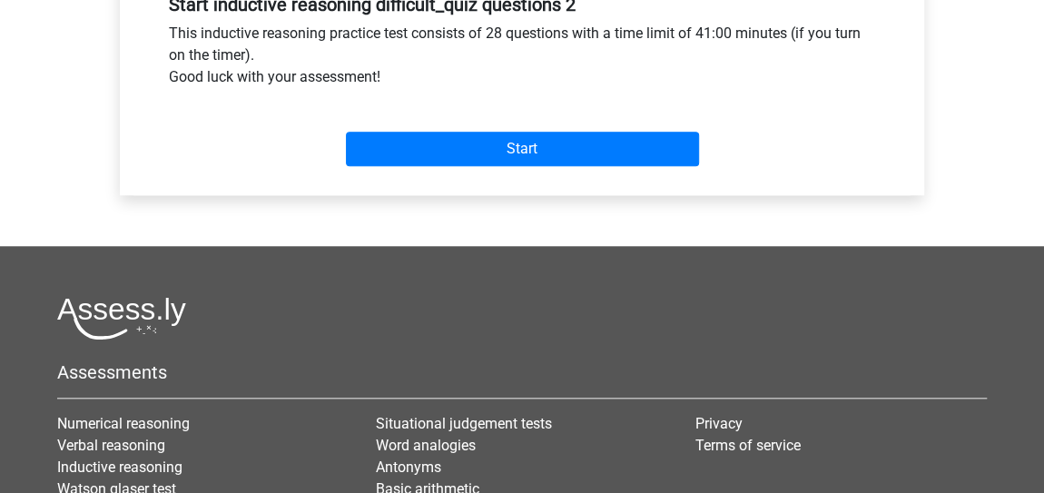
scroll to position [726, 0]
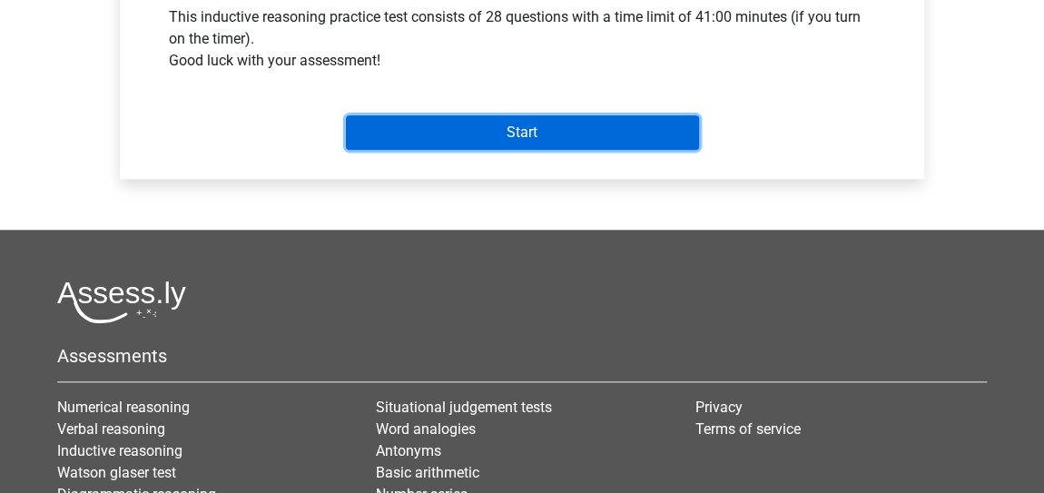
click at [529, 129] on input "Start" at bounding box center [522, 132] width 353 height 35
